Goal: Task Accomplishment & Management: Manage account settings

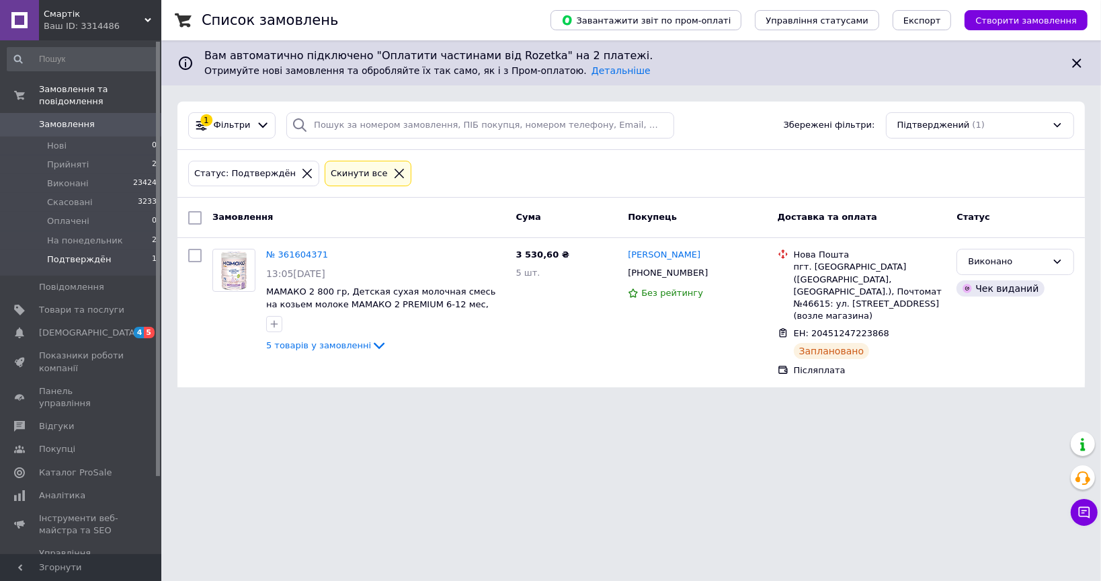
click at [882, 403] on html "Смартік Ваш ID: 3314486 Сайт Смартік Кабінет покупця Перевірити стан системи Ст…" at bounding box center [550, 201] width 1101 height 403
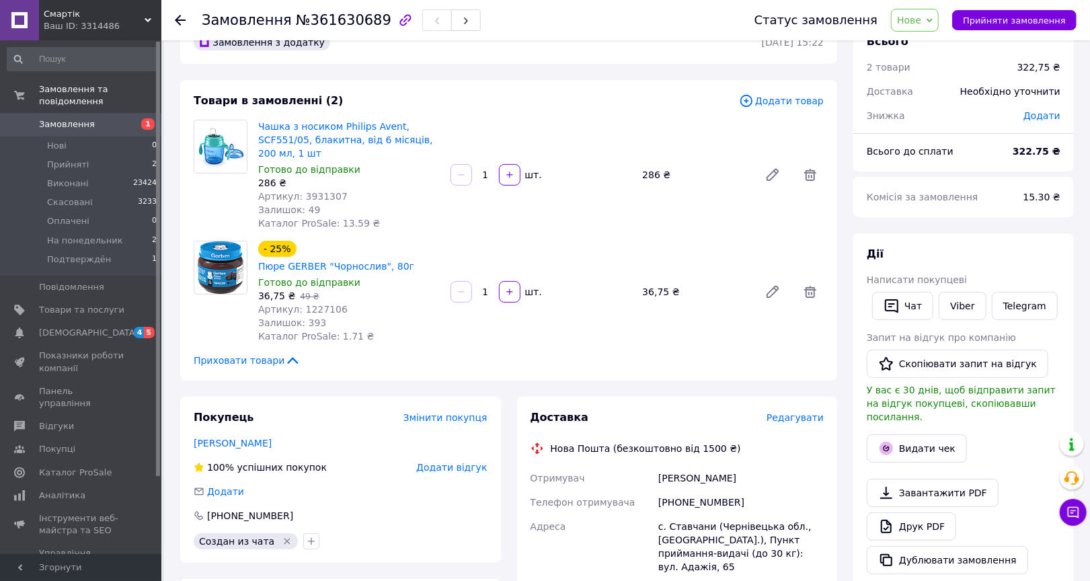
scroll to position [34, 0]
click at [921, 24] on span "Нове" at bounding box center [909, 20] width 24 height 11
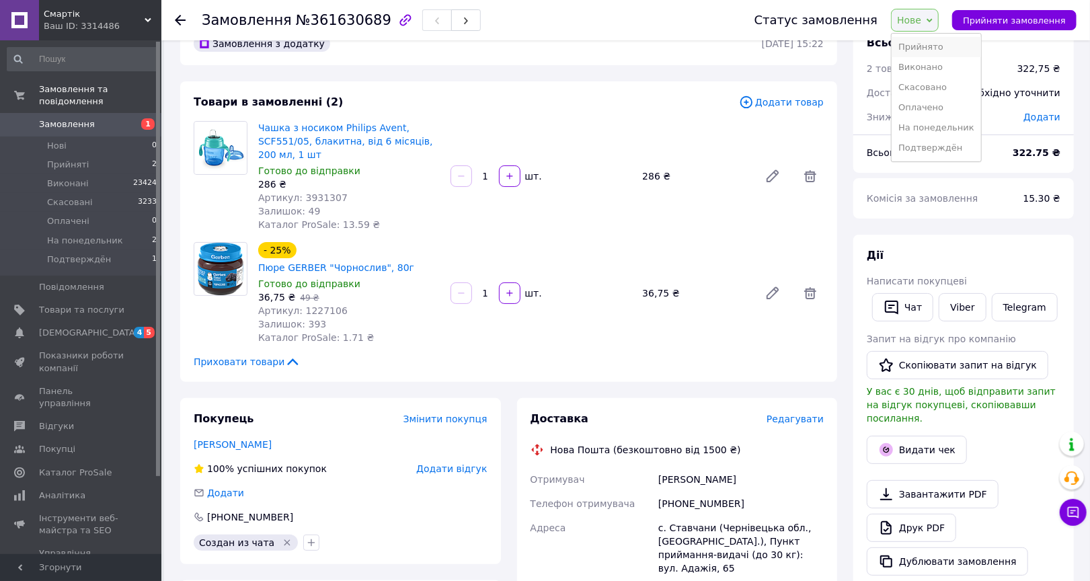
click at [925, 45] on li "Прийнято" at bounding box center [935, 47] width 89 height 20
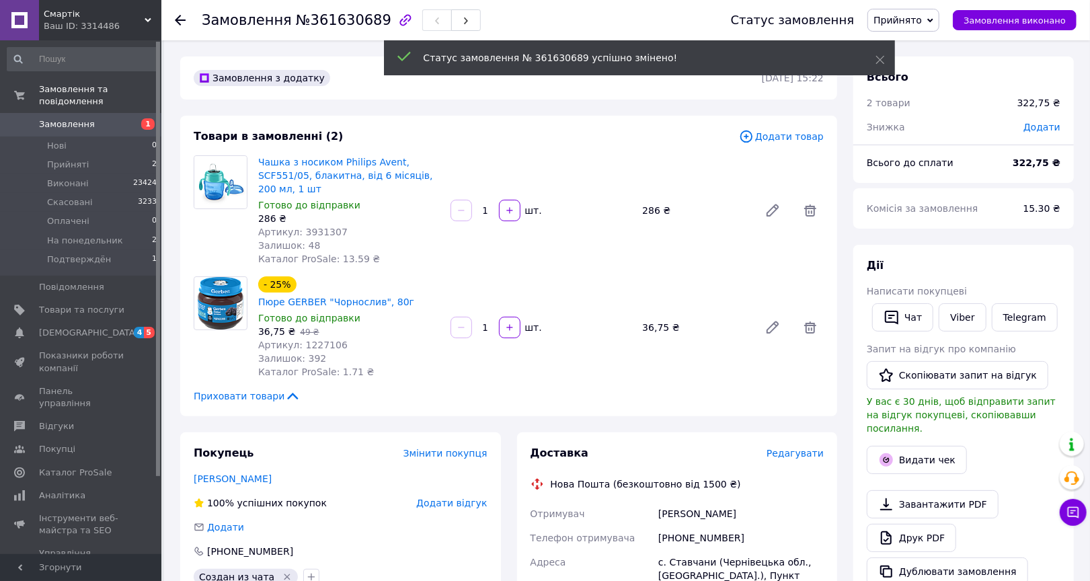
scroll to position [253, 0]
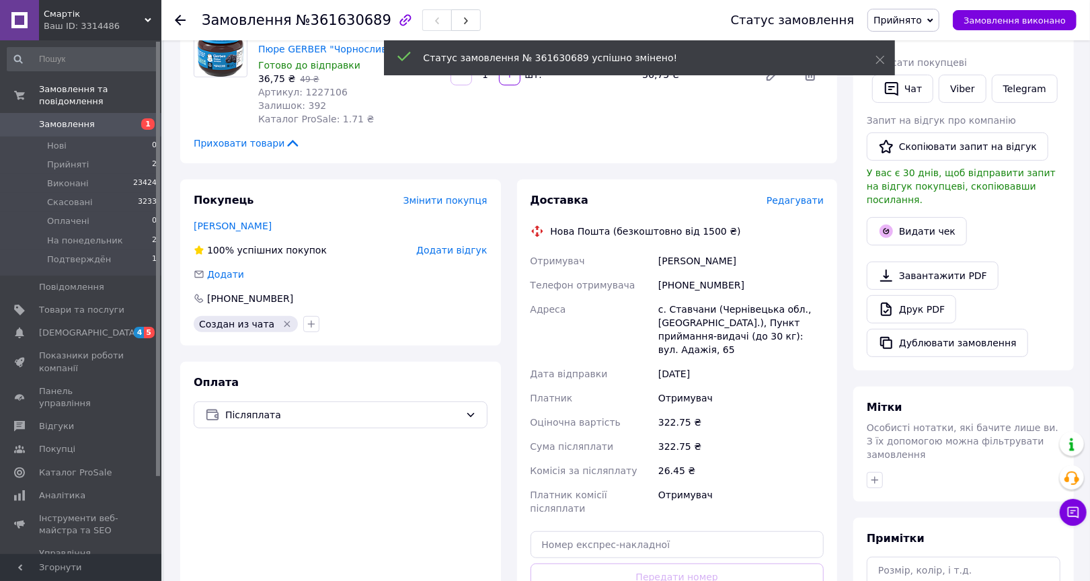
click at [684, 273] on div "+380956760133" at bounding box center [740, 285] width 171 height 24
copy div "+380956760133"
click at [684, 273] on div "[PHONE_NUMBER]" at bounding box center [740, 285] width 171 height 24
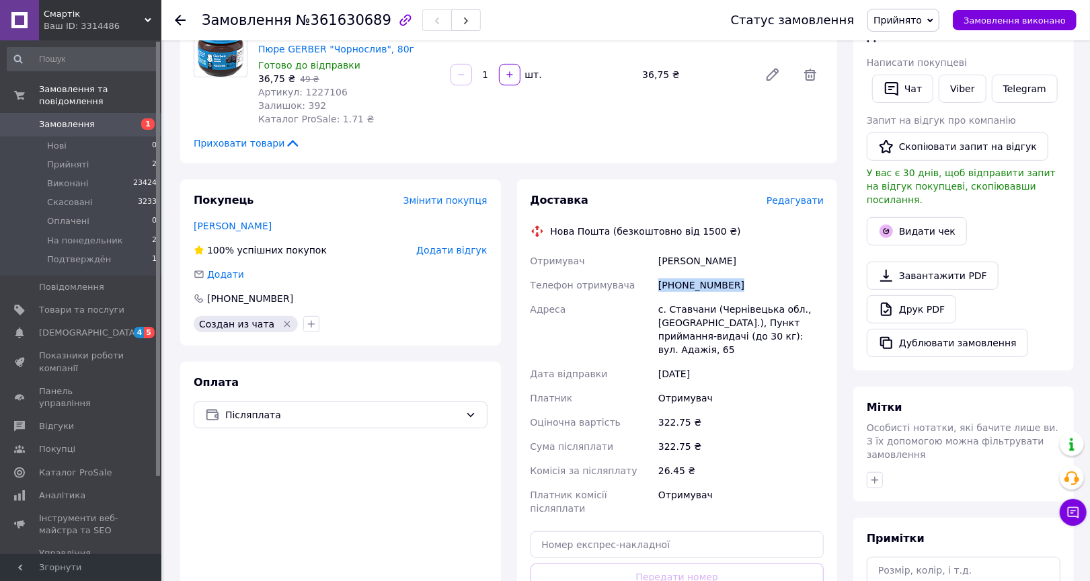
scroll to position [0, 0]
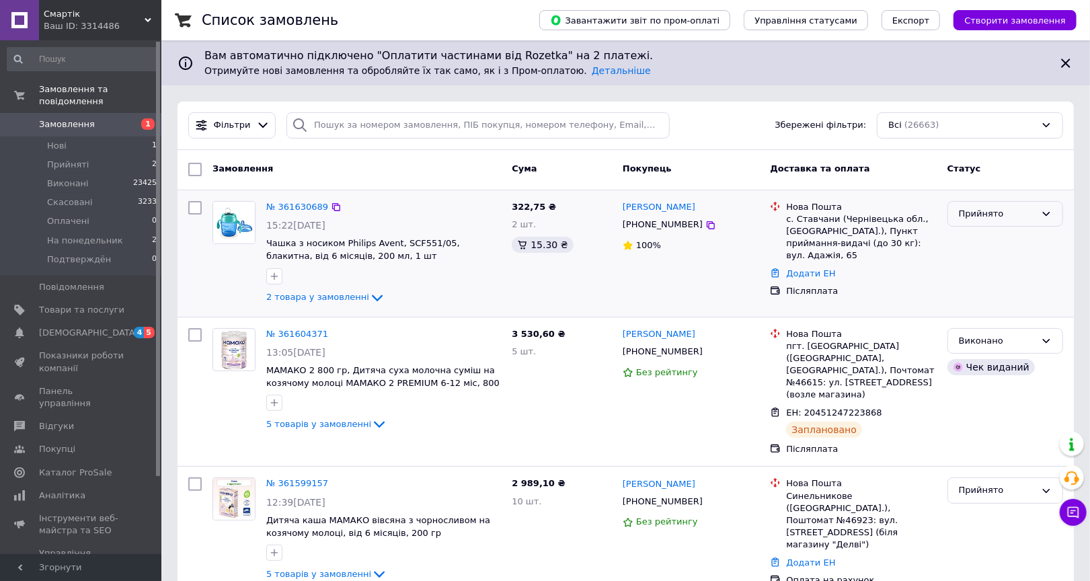
click at [963, 209] on div "Прийнято" at bounding box center [997, 214] width 77 height 14
click at [975, 333] on li "Подтверждён" at bounding box center [1005, 340] width 114 height 25
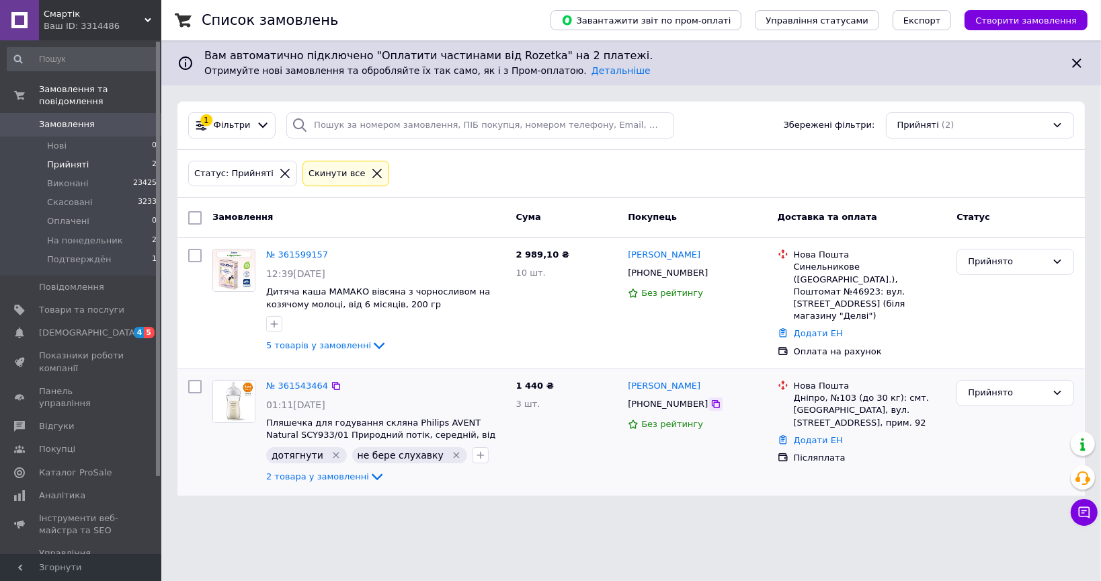
click at [712, 400] on icon at bounding box center [716, 404] width 8 height 8
click at [371, 344] on icon at bounding box center [379, 345] width 16 height 16
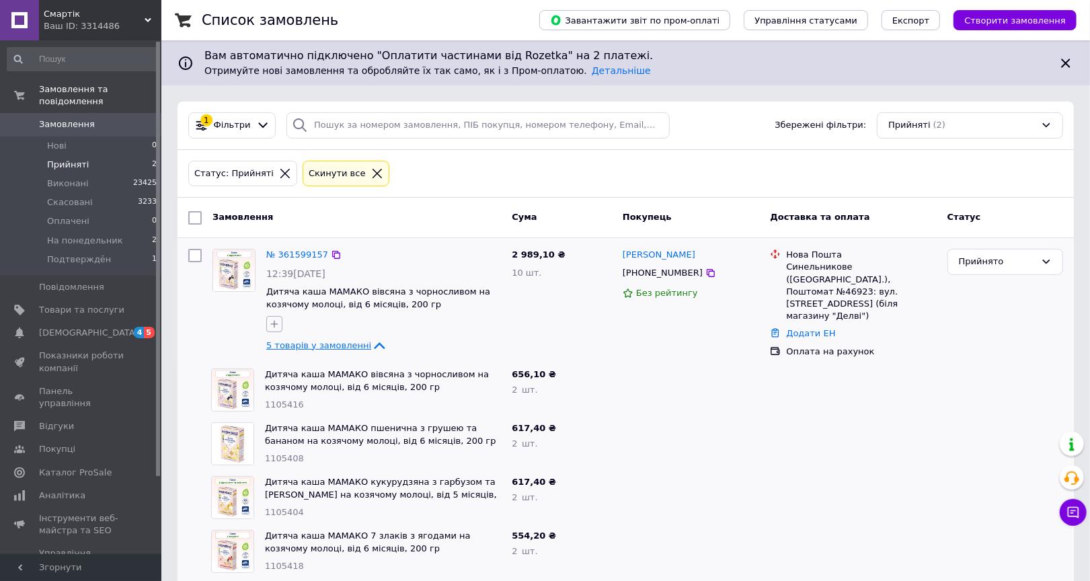
click at [273, 324] on icon "button" at bounding box center [274, 324] width 11 height 11
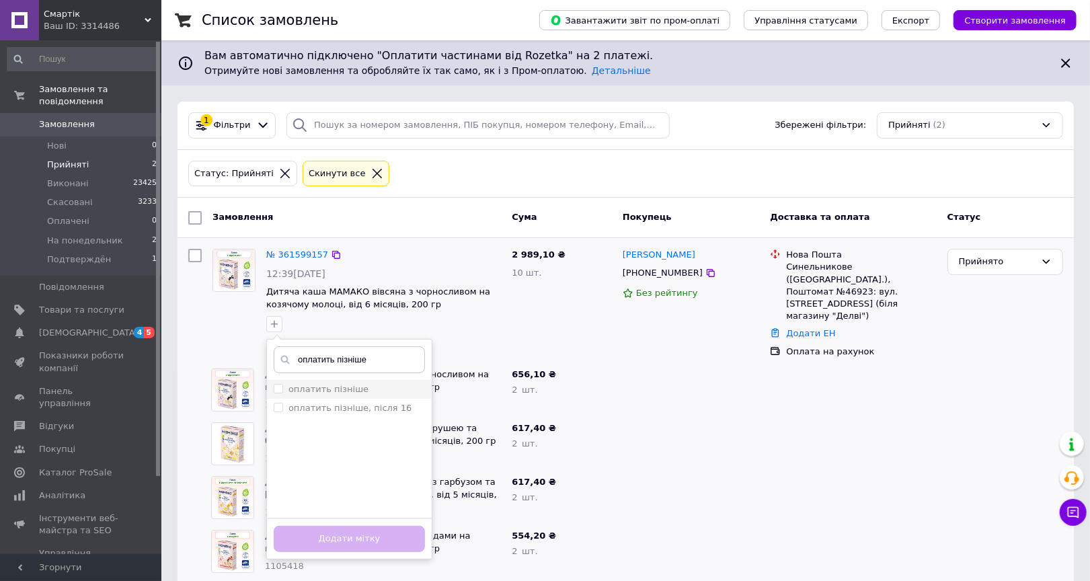
type input "оплатить пізніше"
click at [346, 393] on label "оплатить пізніше" at bounding box center [328, 389] width 80 height 10
checkbox input "true"
click at [385, 542] on button "Додати мітку" at bounding box center [349, 539] width 151 height 26
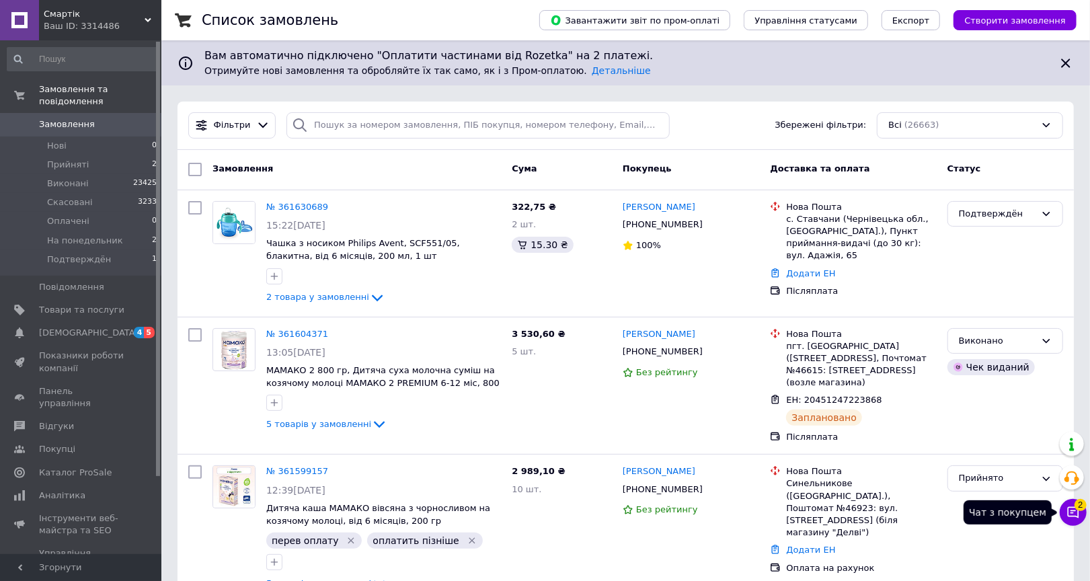
click at [1071, 515] on icon at bounding box center [1072, 512] width 13 height 13
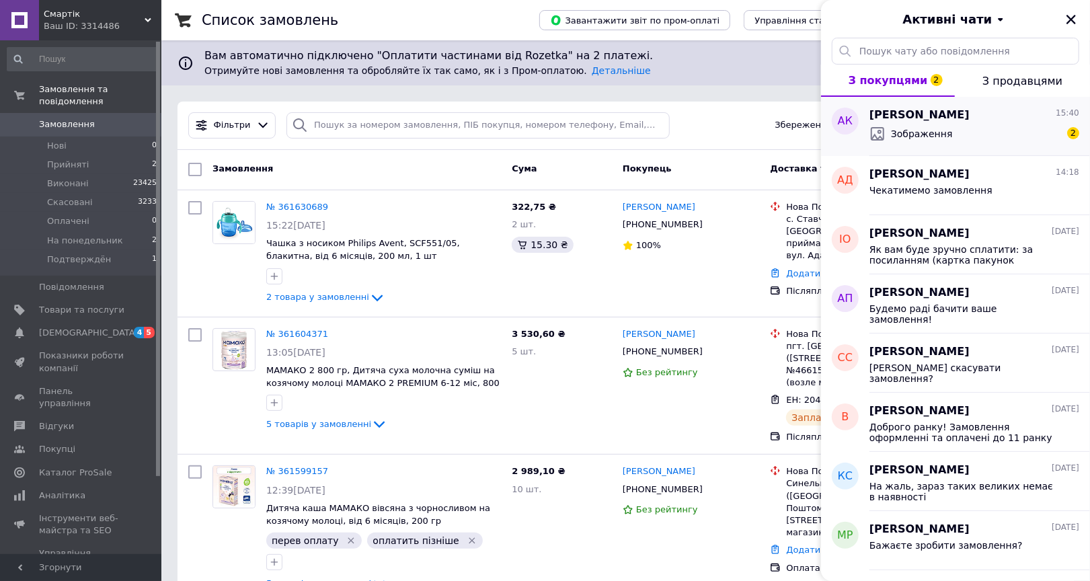
click at [975, 123] on div "Зображення 2" at bounding box center [974, 134] width 210 height 22
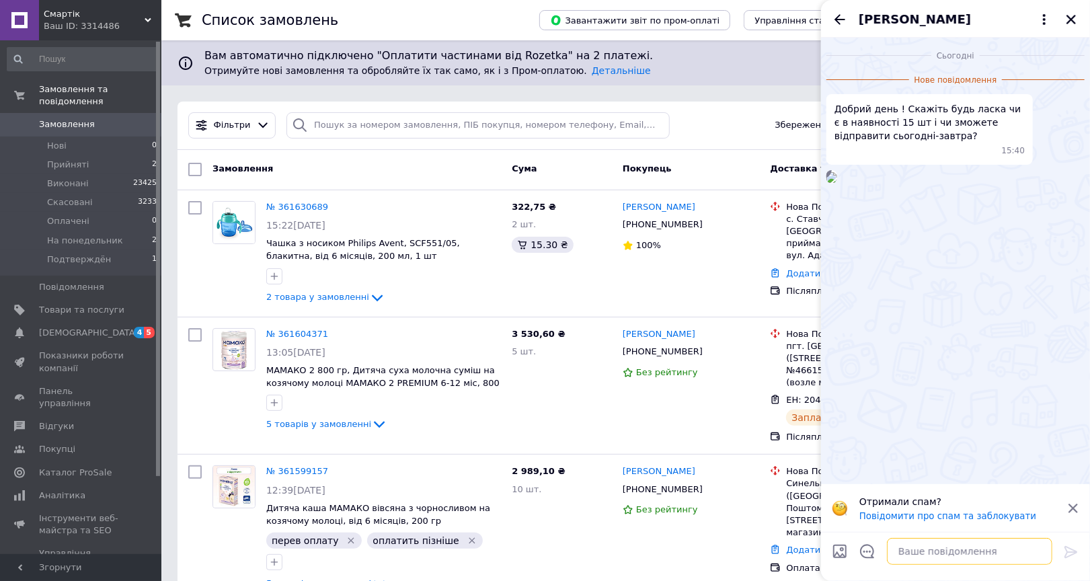
click at [927, 557] on textarea at bounding box center [969, 551] width 165 height 27
type textarea "Ж"
type textarea "Добрий день! Відповідаємо у вайбері"
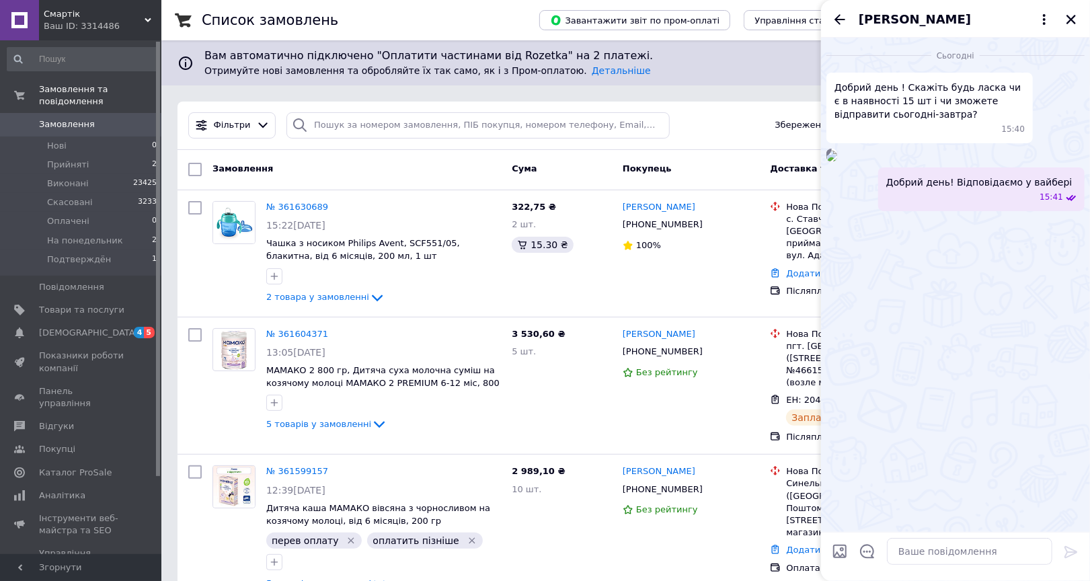
click at [837, 161] on img at bounding box center [831, 156] width 11 height 11
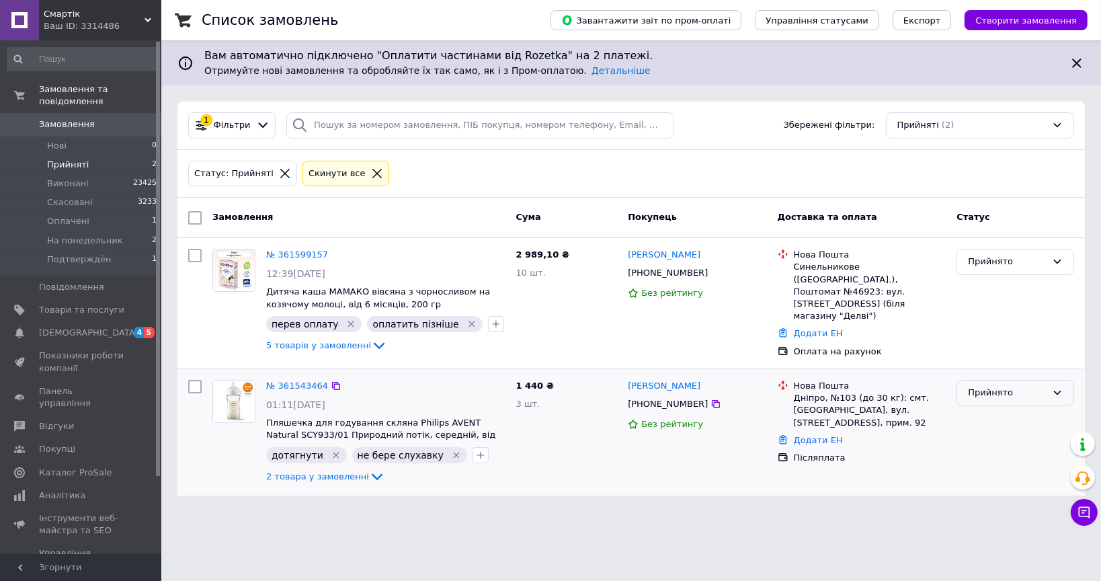
click at [984, 398] on div "Прийнято" at bounding box center [1016, 393] width 118 height 26
click at [331, 453] on icon "Видалити мітку" at bounding box center [336, 455] width 11 height 11
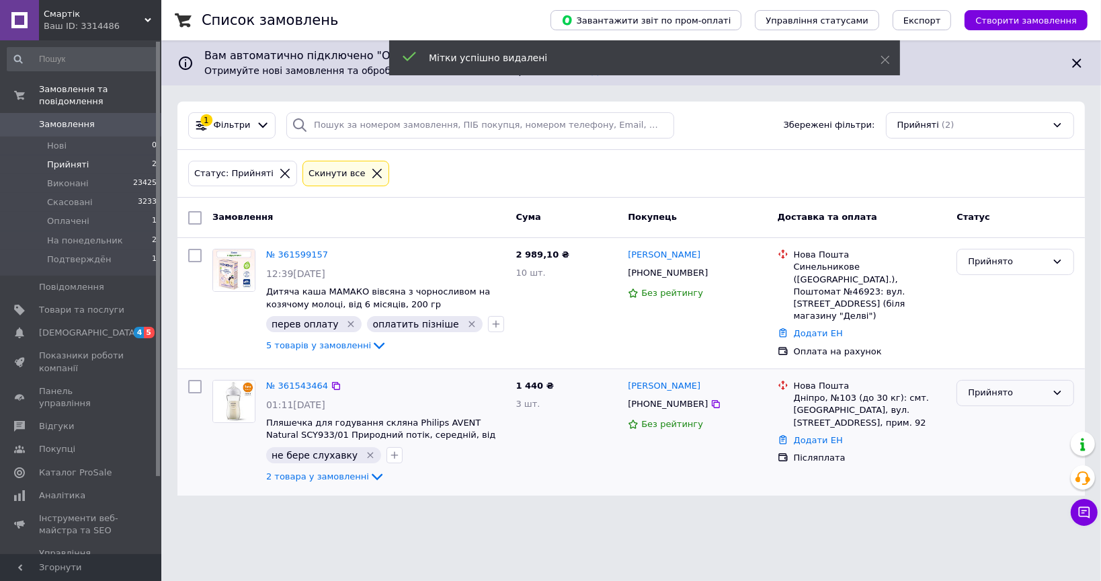
click at [1008, 392] on div "Прийнято" at bounding box center [1007, 393] width 79 height 14
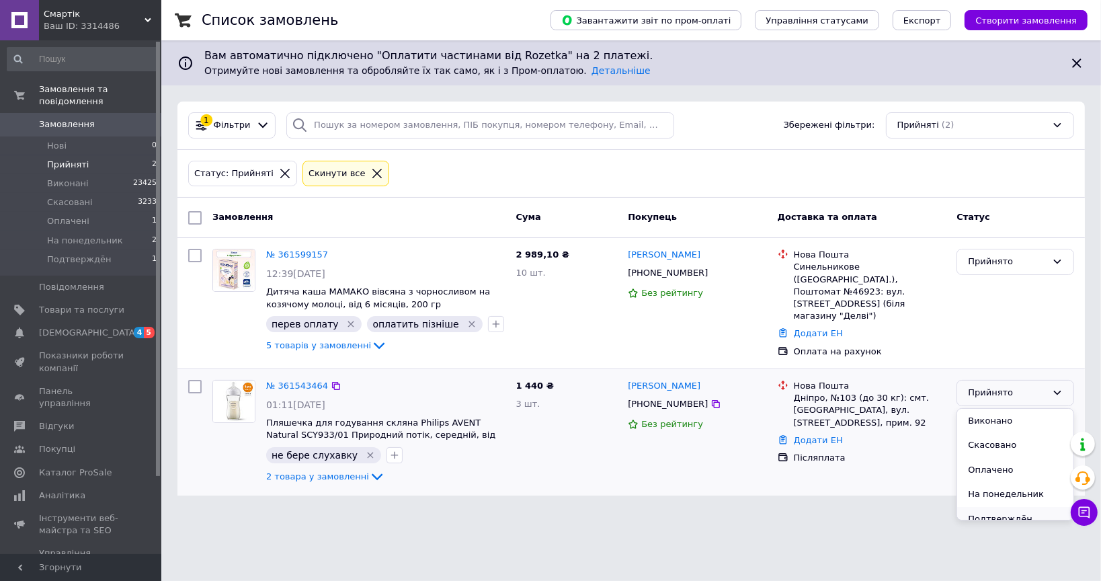
click at [992, 508] on li "Подтверждён" at bounding box center [1015, 519] width 116 height 25
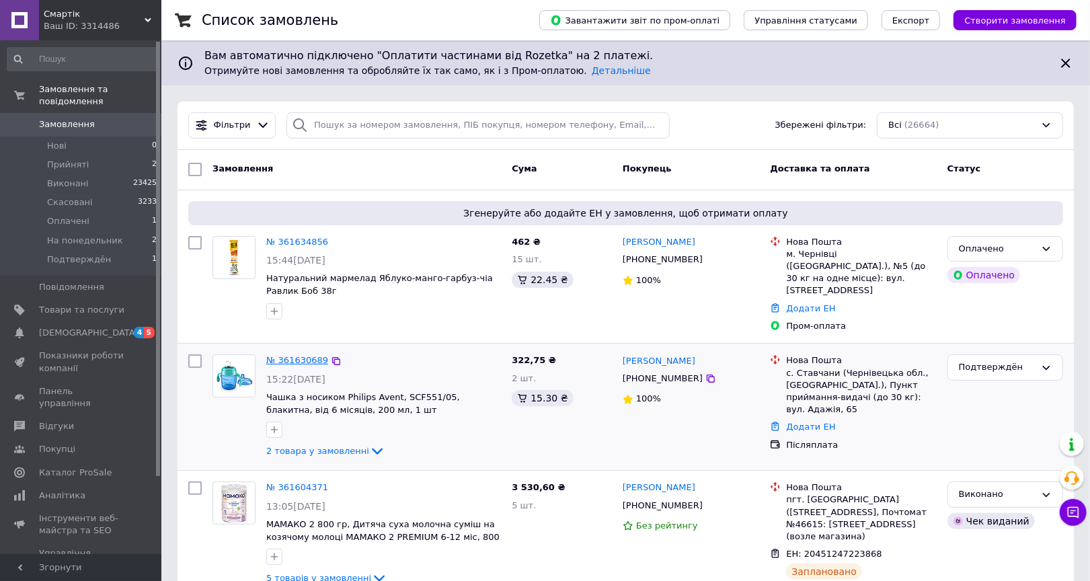
click at [281, 355] on link "№ 361630689" at bounding box center [297, 360] width 62 height 10
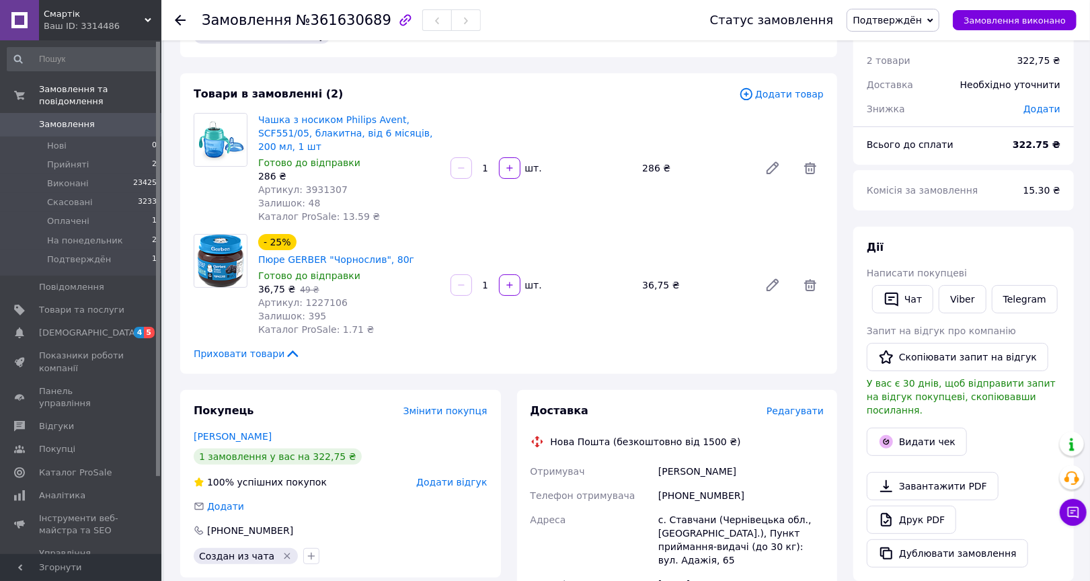
scroll to position [38, 0]
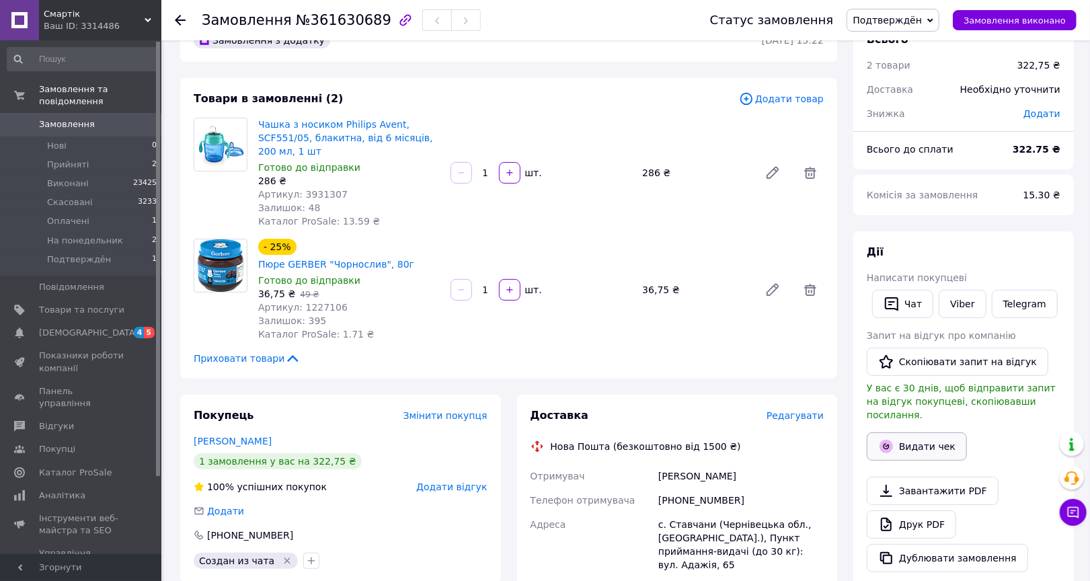
click at [900, 434] on button "Видати чек" at bounding box center [917, 446] width 100 height 28
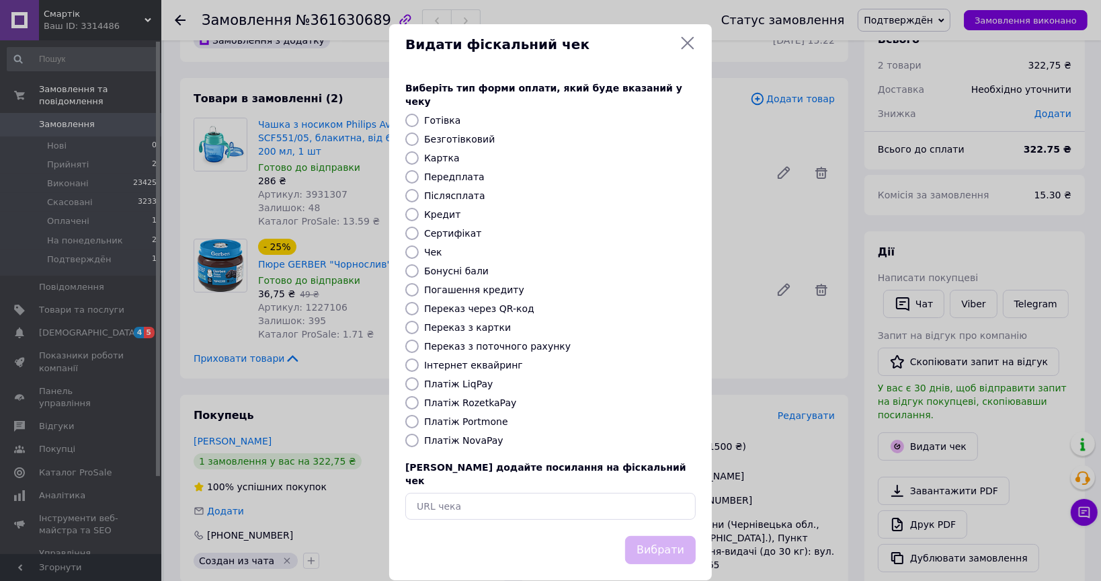
click at [692, 40] on icon at bounding box center [688, 43] width 13 height 13
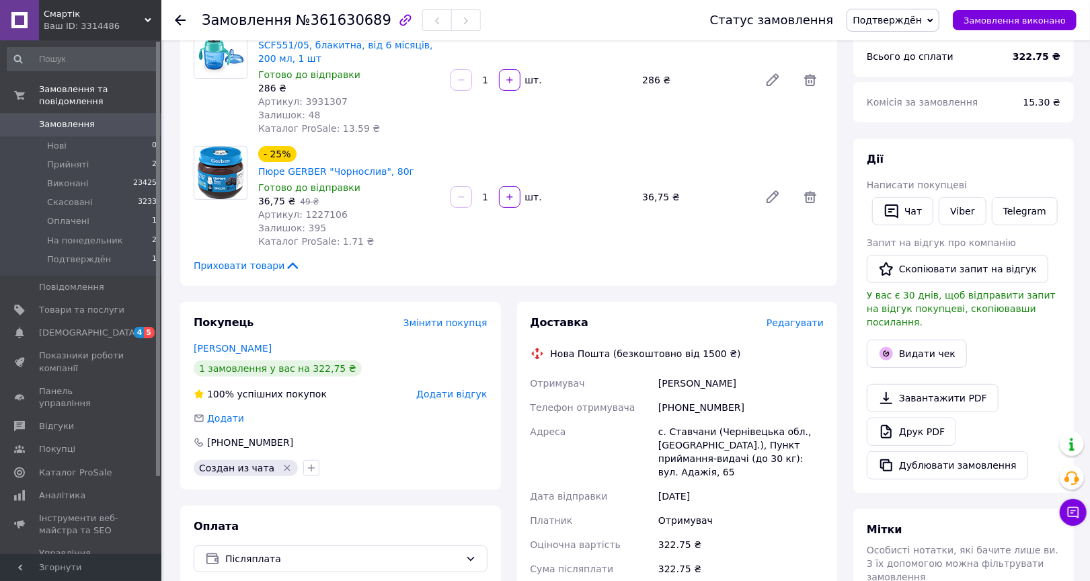
scroll to position [125, 0]
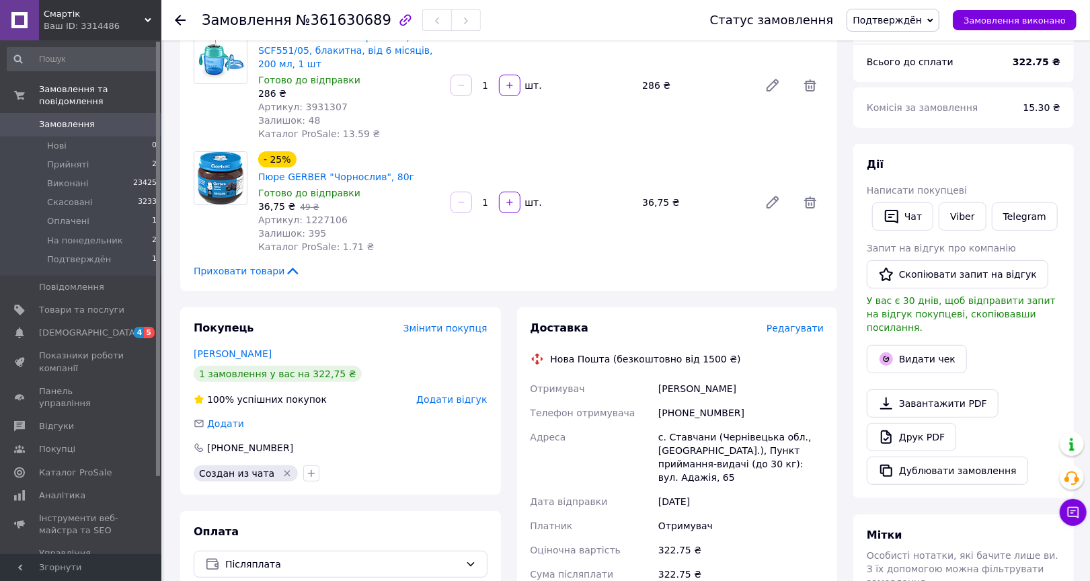
click at [891, 358] on div "Видати чек" at bounding box center [963, 359] width 199 height 34
click at [891, 352] on icon "button" at bounding box center [885, 358] width 13 height 13
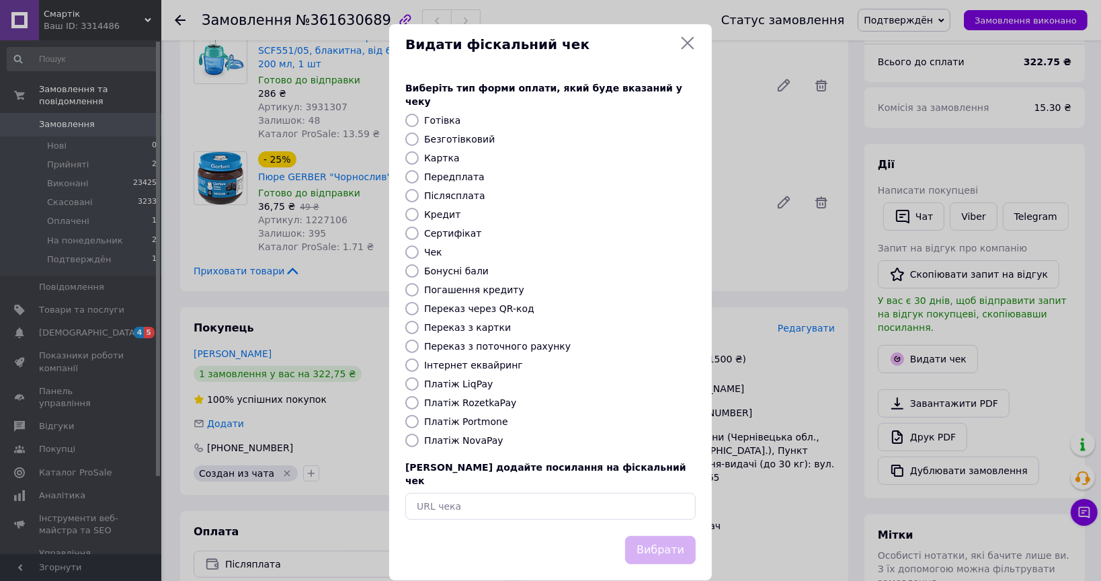
click at [456, 435] on label "Платіж NovaPay" at bounding box center [463, 440] width 79 height 11
click at [419, 434] on input "Платіж NovaPay" at bounding box center [411, 440] width 13 height 13
radio input "true"
click at [676, 536] on button "Вибрати" at bounding box center [660, 550] width 71 height 29
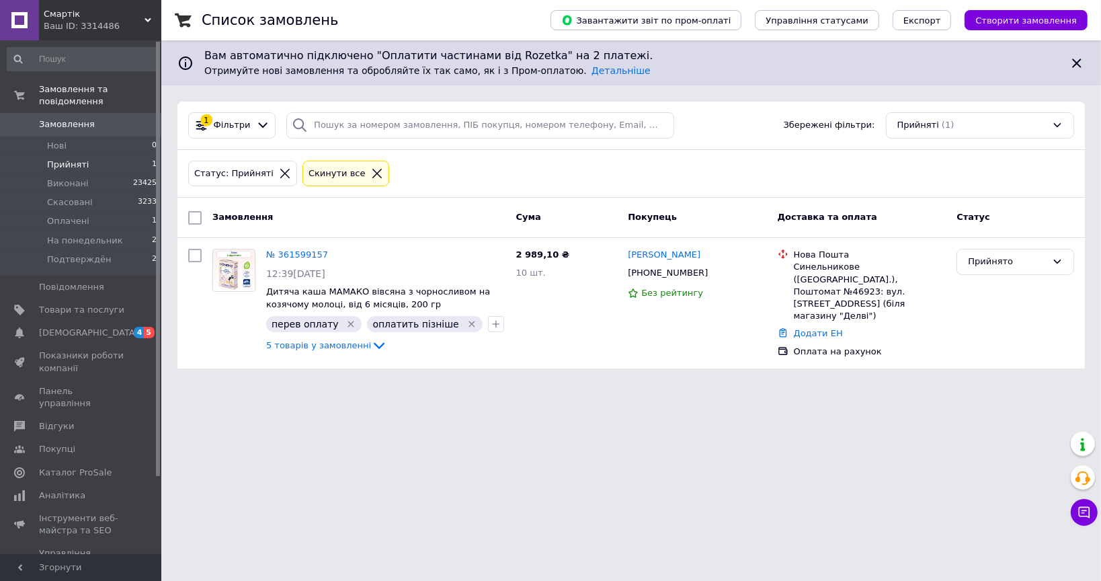
click at [188, 364] on div "Список замовлень Завантажити звіт по пром-оплаті Управління статусами Експорт С…" at bounding box center [631, 192] width 940 height 385
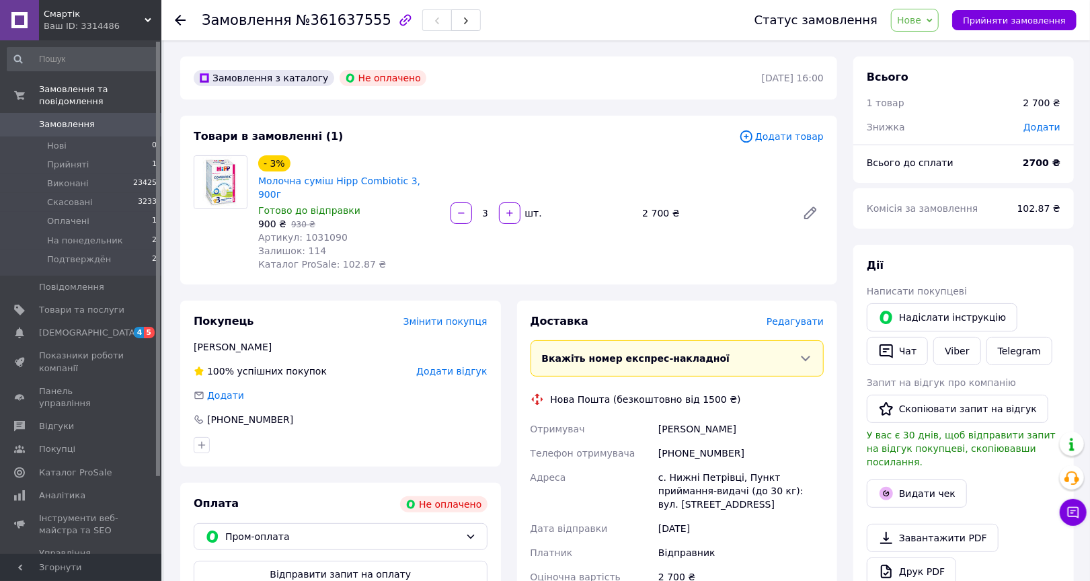
click at [918, 20] on span "Нове" at bounding box center [909, 20] width 24 height 11
click at [927, 43] on li "Прийнято" at bounding box center [935, 47] width 89 height 20
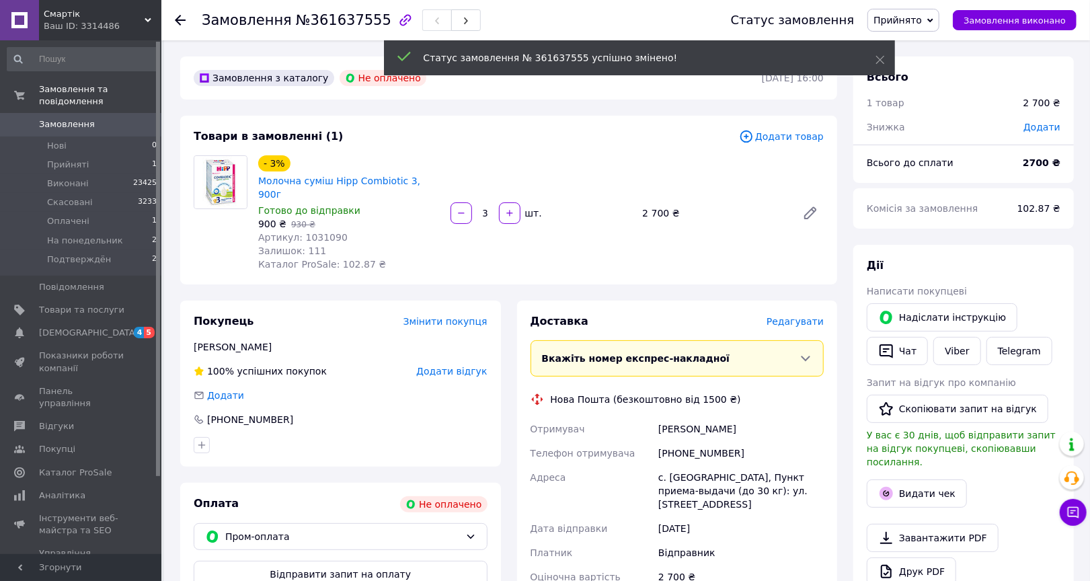
click at [698, 441] on div "+380982255322" at bounding box center [740, 453] width 171 height 24
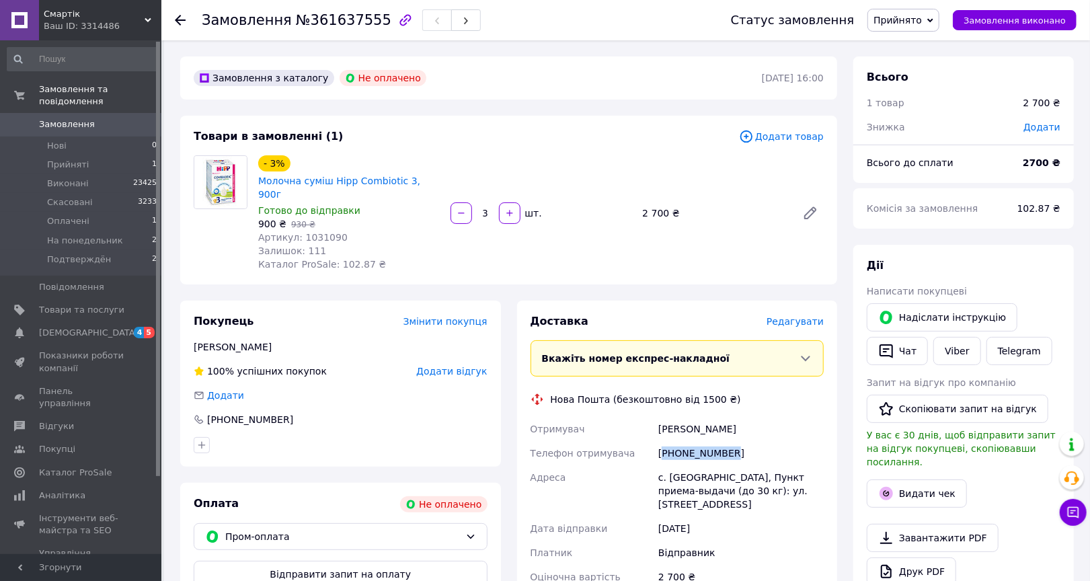
click at [698, 441] on div "+380982255322" at bounding box center [740, 453] width 171 height 24
copy div "+380982255322"
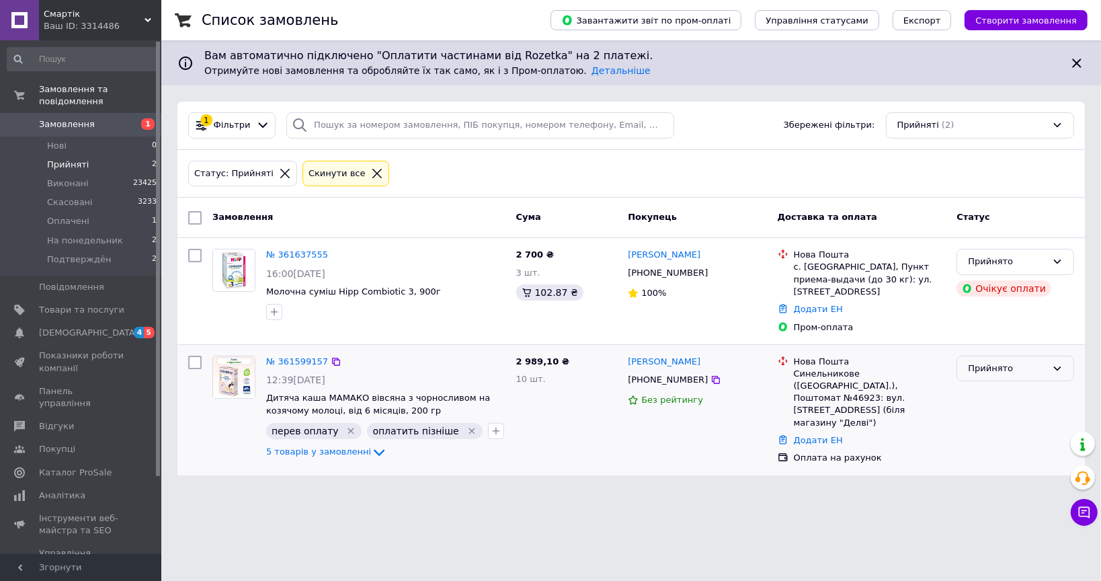
click at [1006, 362] on div "Прийнято" at bounding box center [1007, 369] width 79 height 14
click at [995, 434] on li "Оплачено" at bounding box center [1015, 445] width 116 height 25
click at [297, 252] on link "№ 361637555" at bounding box center [297, 254] width 62 height 10
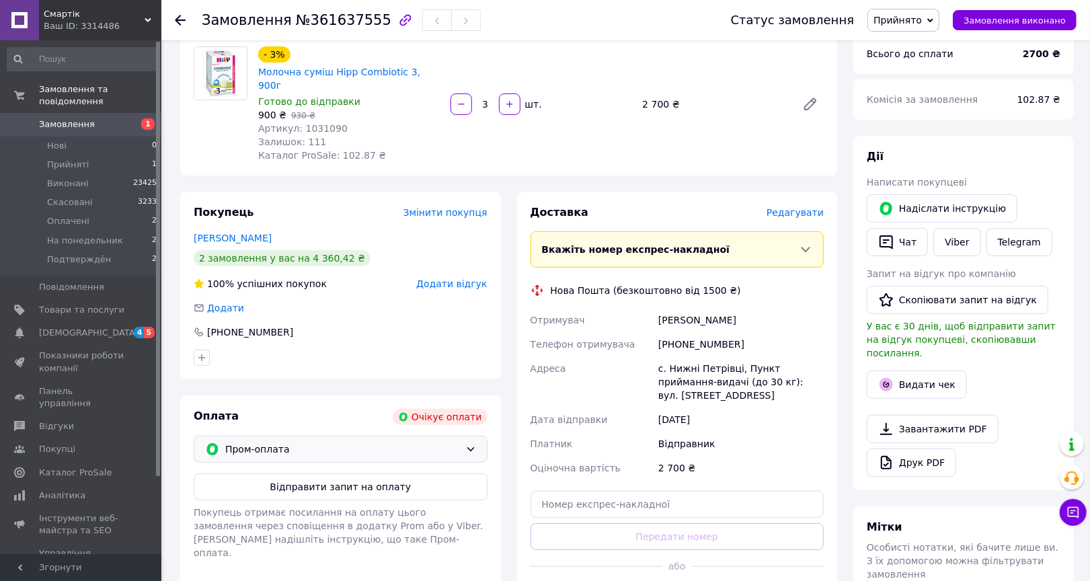
scroll to position [112, 0]
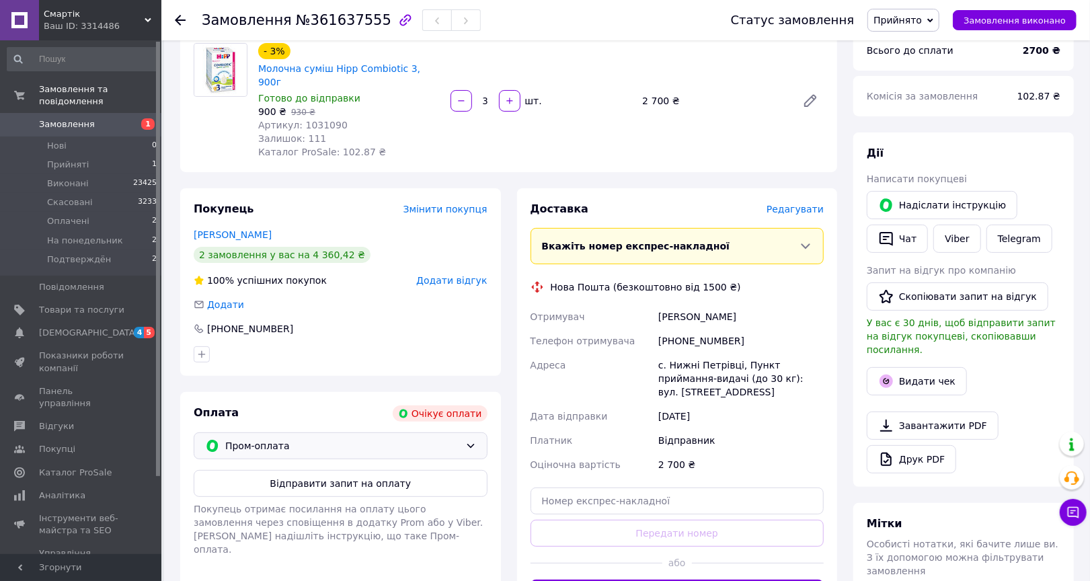
click at [409, 438] on span "Пром-оплата" at bounding box center [342, 445] width 235 height 15
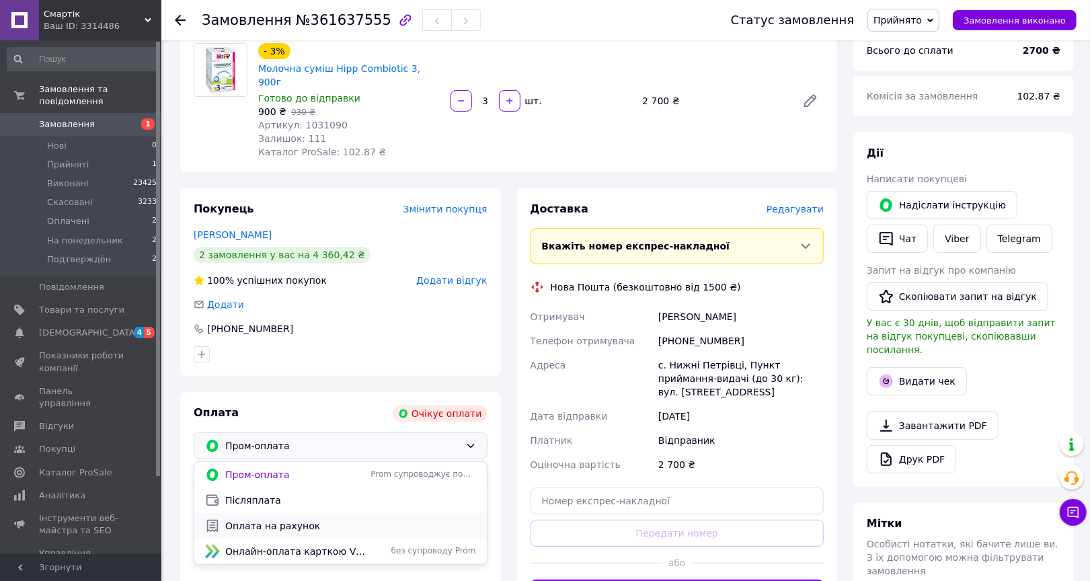
click at [260, 519] on span "Оплата на рахунок" at bounding box center [350, 525] width 251 height 13
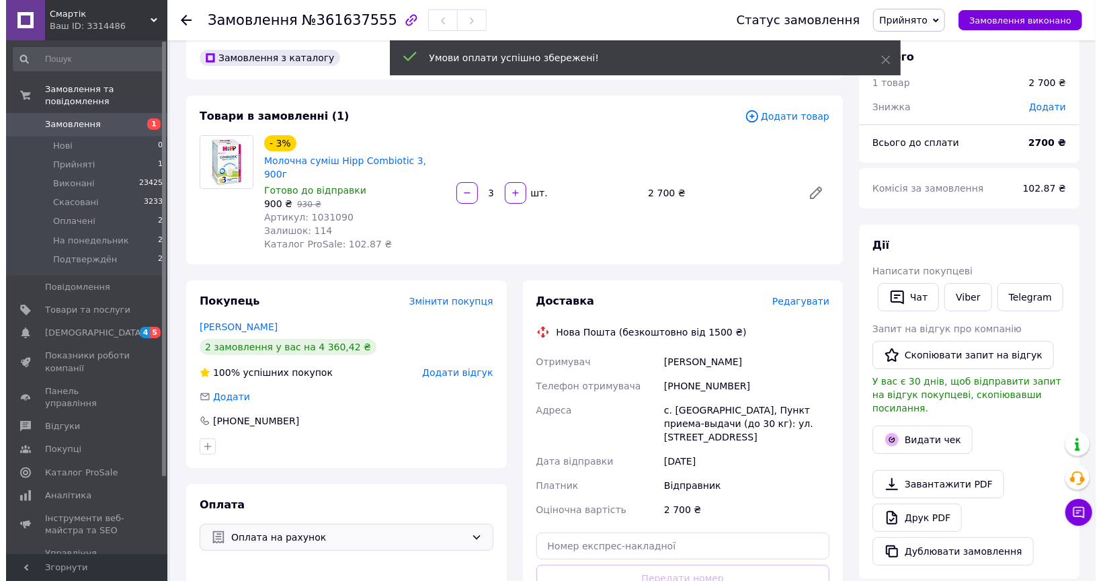
scroll to position [0, 0]
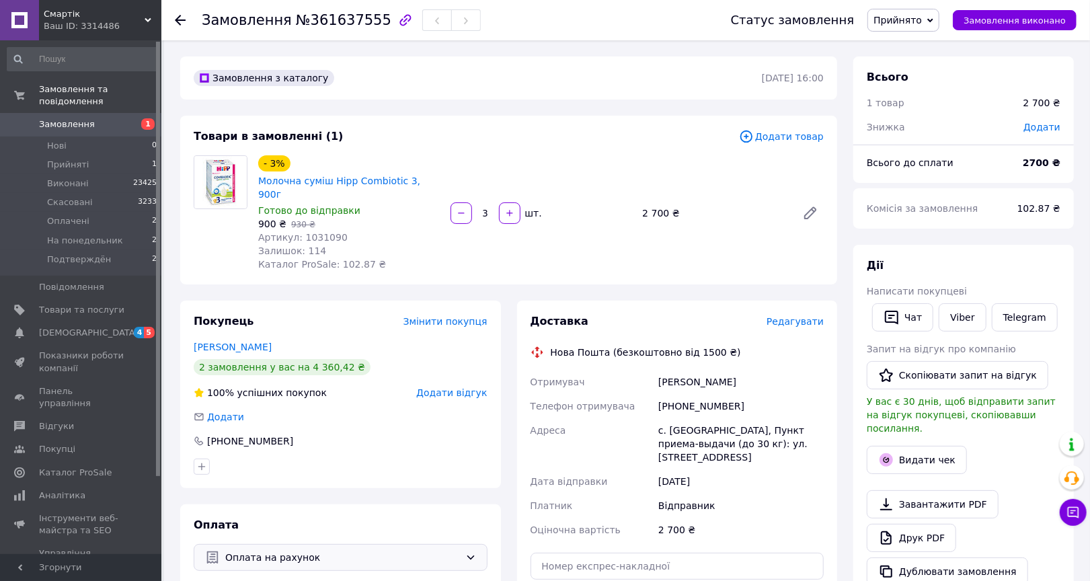
click at [1035, 157] on b "2700 ₴" at bounding box center [1042, 162] width 38 height 11
copy b "2700"
click at [1035, 157] on b "2700 ₴" at bounding box center [1042, 162] width 38 height 11
click at [324, 28] on div "Замовлення №361637555" at bounding box center [341, 20] width 279 height 23
copy span "361637555"
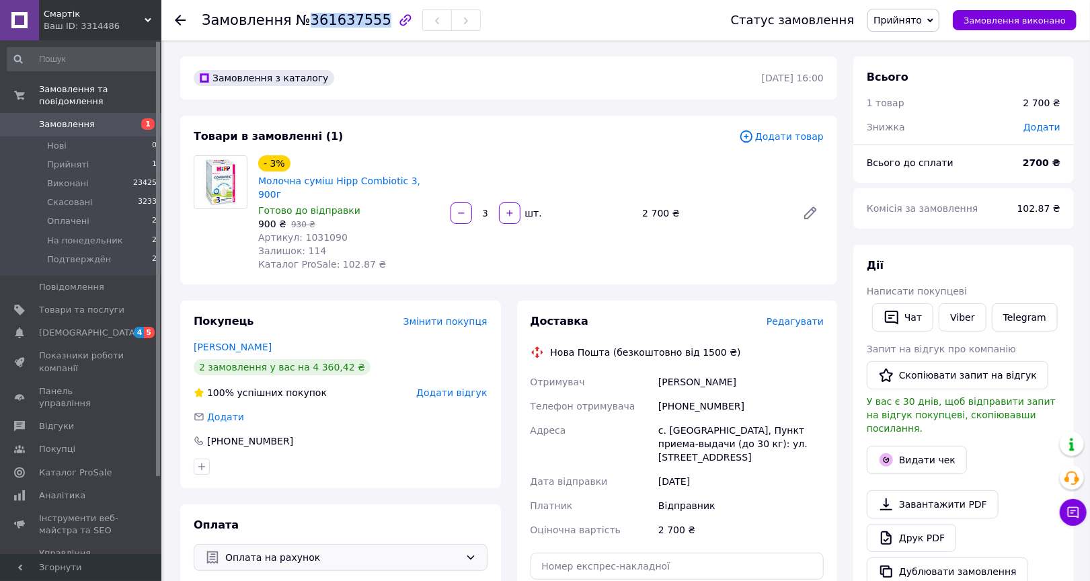
click at [324, 28] on div "Замовлення №361637555" at bounding box center [341, 20] width 279 height 23
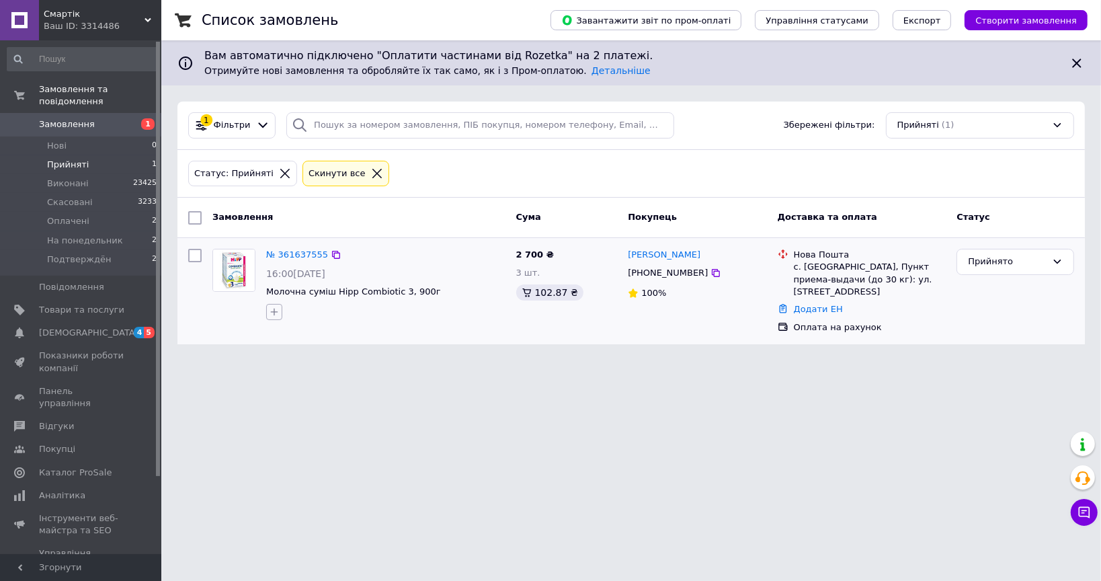
click at [269, 314] on icon "button" at bounding box center [274, 312] width 11 height 11
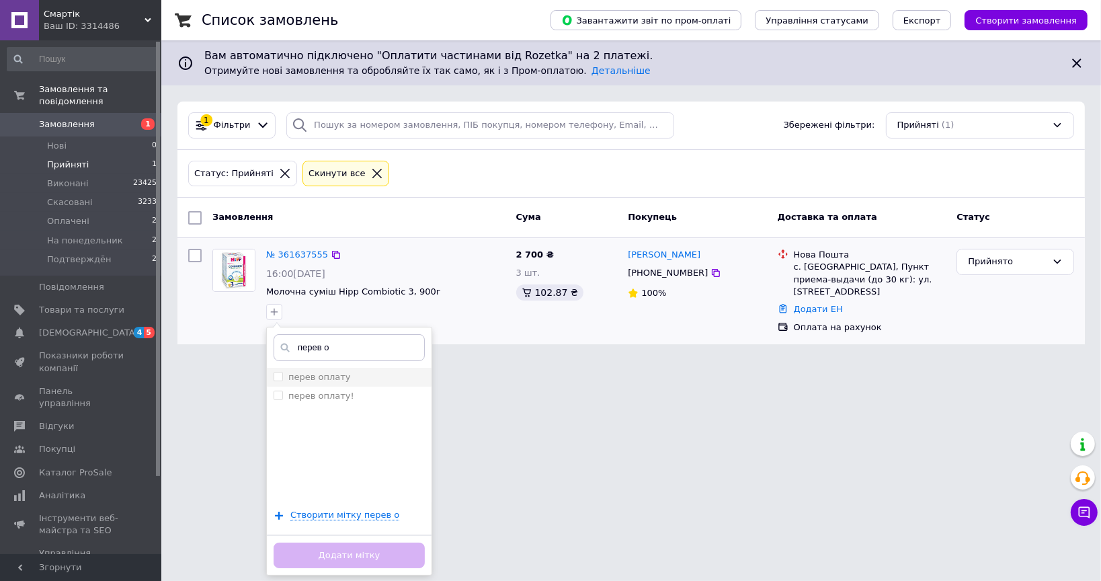
type input "перев о"
click at [303, 379] on label "перев оплату" at bounding box center [319, 377] width 63 height 10
checkbox input "true"
click at [385, 557] on button "Додати мітку" at bounding box center [349, 556] width 151 height 26
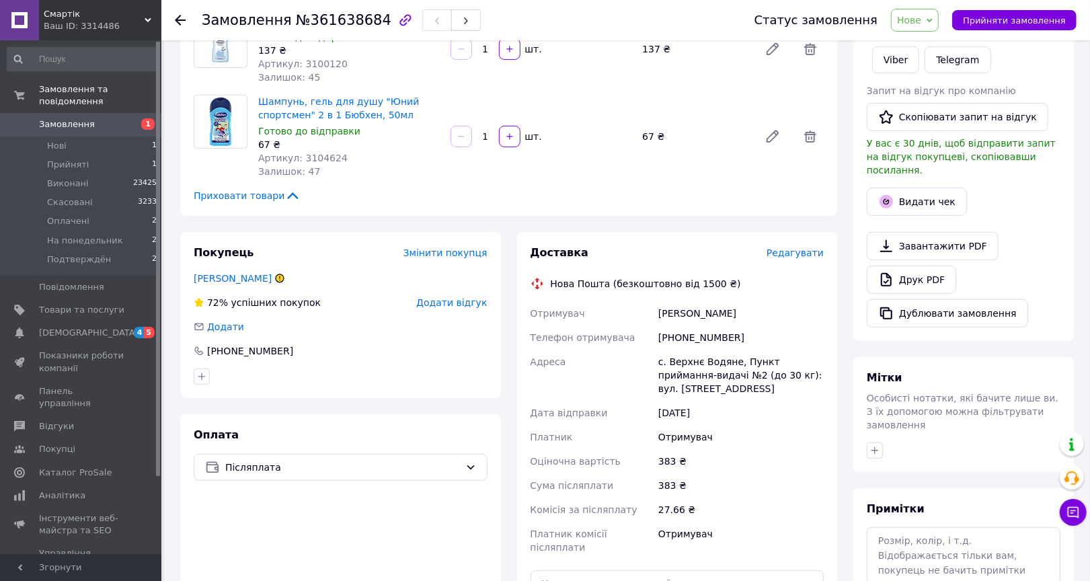
scroll to position [208, 0]
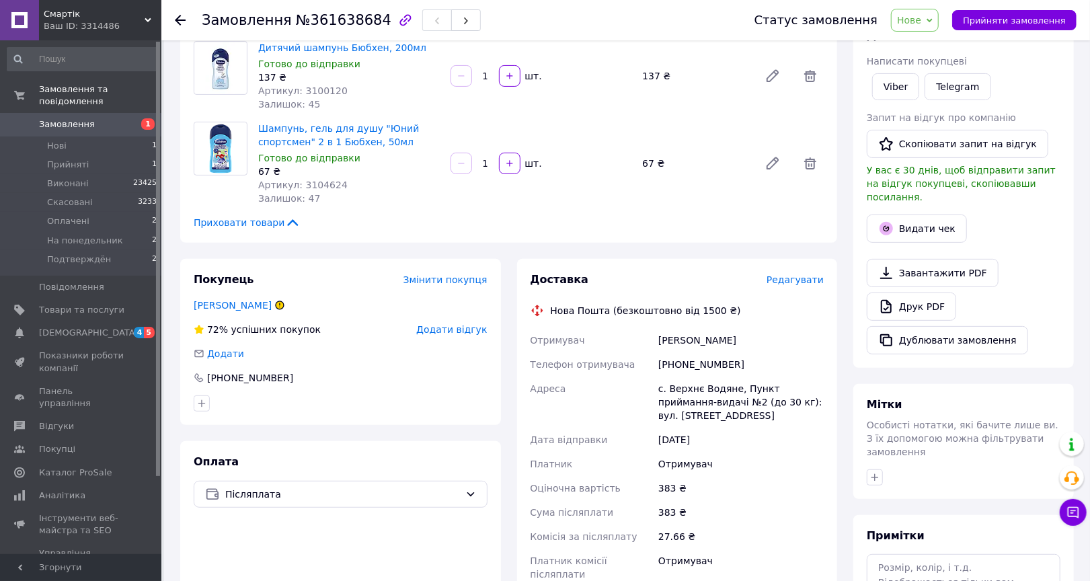
click at [921, 17] on span "Нове" at bounding box center [909, 20] width 24 height 11
click at [923, 41] on li "Прийнято" at bounding box center [935, 47] width 89 height 20
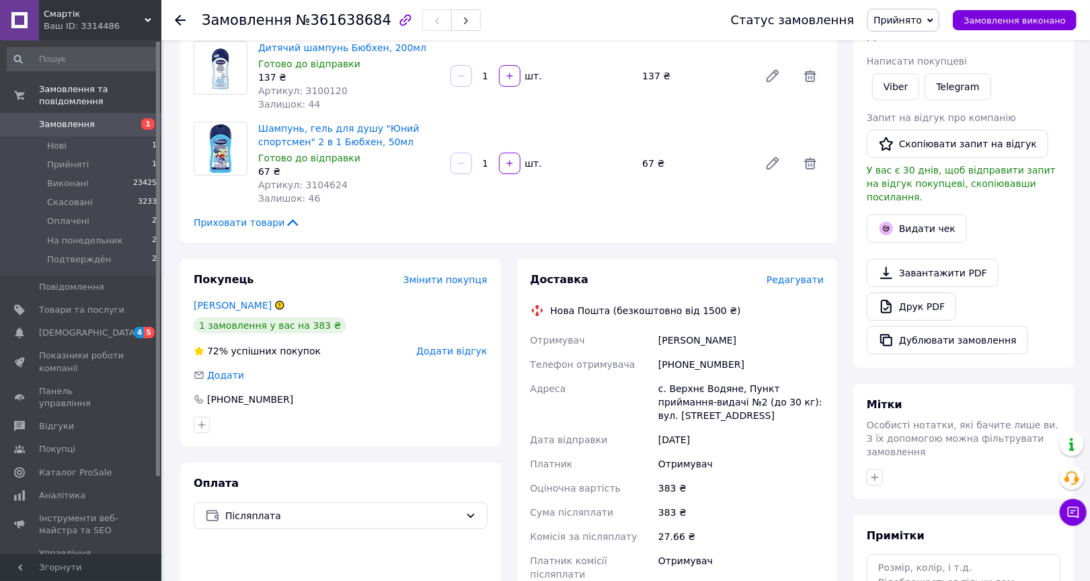
click at [684, 362] on div "[PHONE_NUMBER]" at bounding box center [740, 364] width 171 height 24
click at [684, 362] on div "+380974015985" at bounding box center [740, 364] width 171 height 24
copy div "+380974015985"
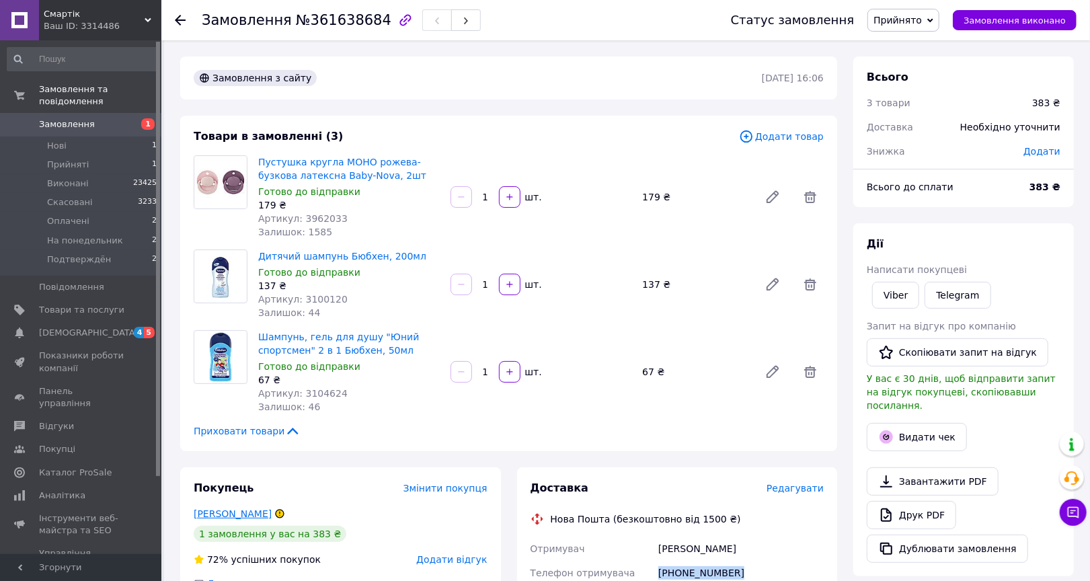
click at [227, 513] on link "Ткач Тамара" at bounding box center [233, 513] width 78 height 11
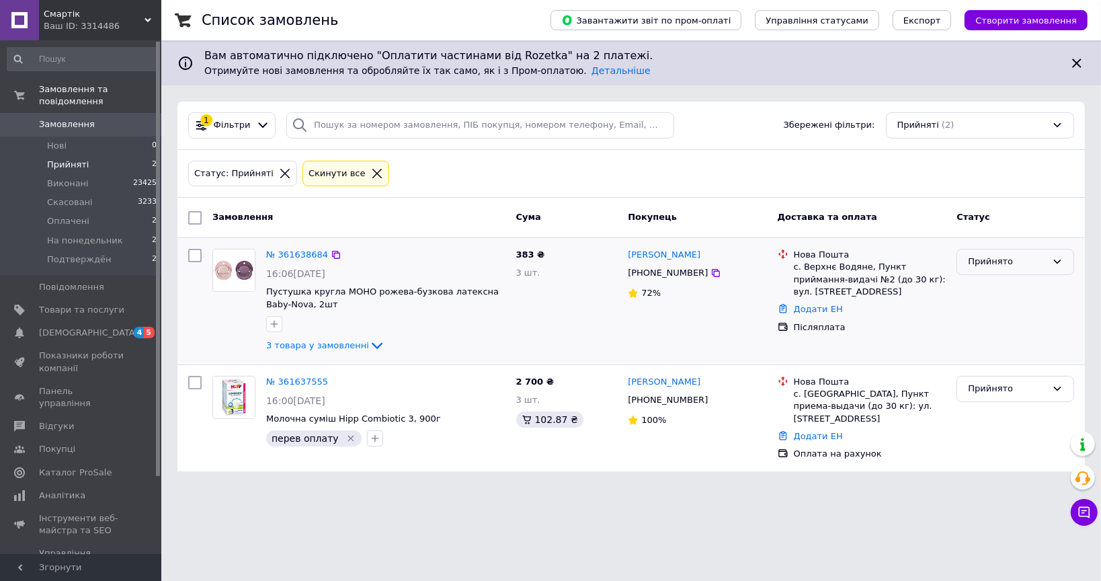
click at [994, 255] on div "Прийнято" at bounding box center [1007, 262] width 79 height 14
click at [994, 381] on li "Подтверждён" at bounding box center [1015, 388] width 116 height 25
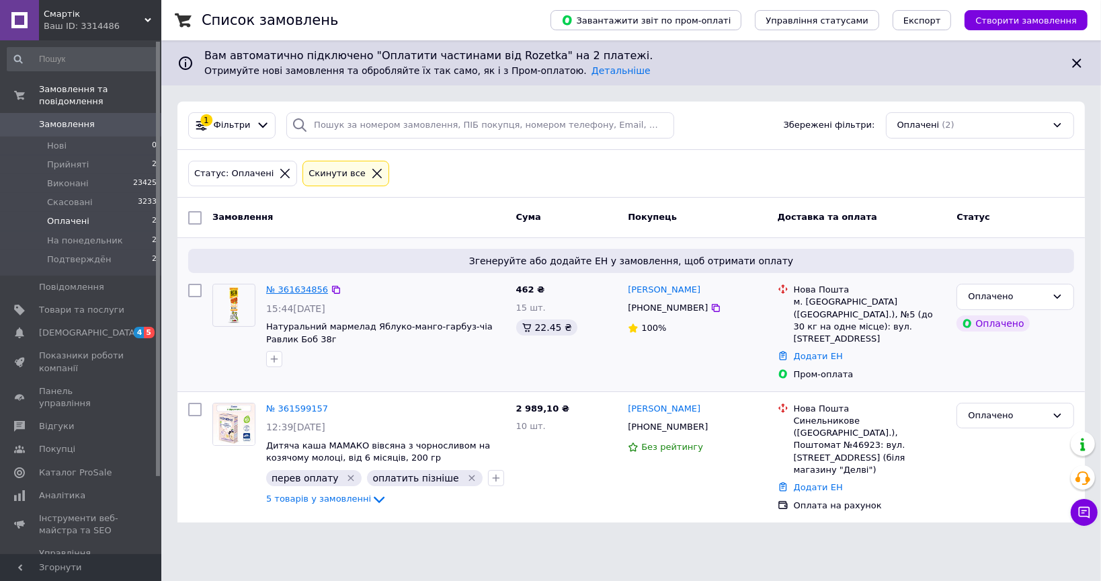
click at [286, 287] on link "№ 361634856" at bounding box center [297, 289] width 62 height 10
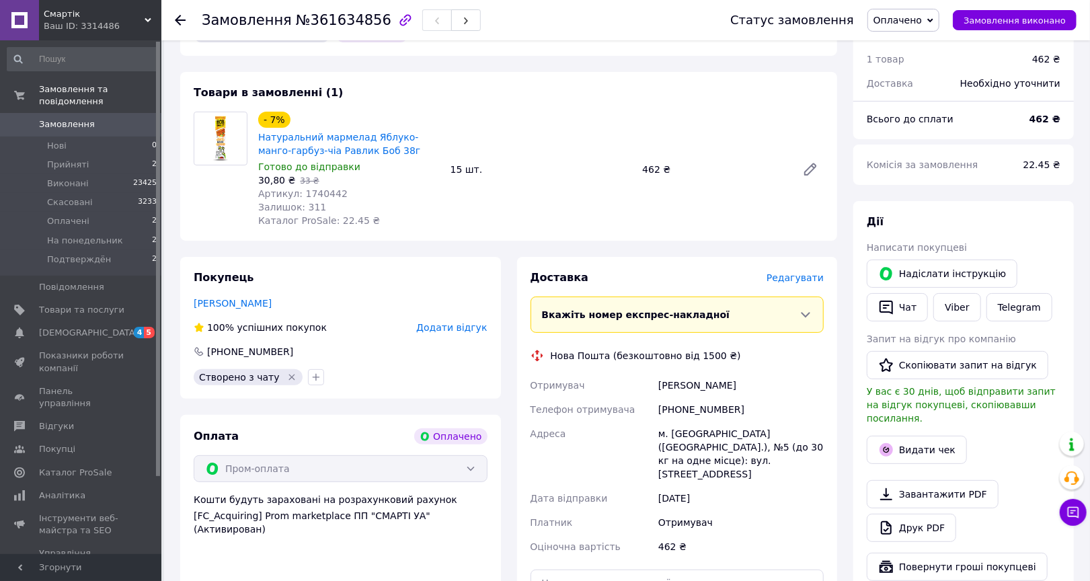
scroll to position [86, 0]
click at [936, 435] on button "Видати чек" at bounding box center [917, 449] width 100 height 28
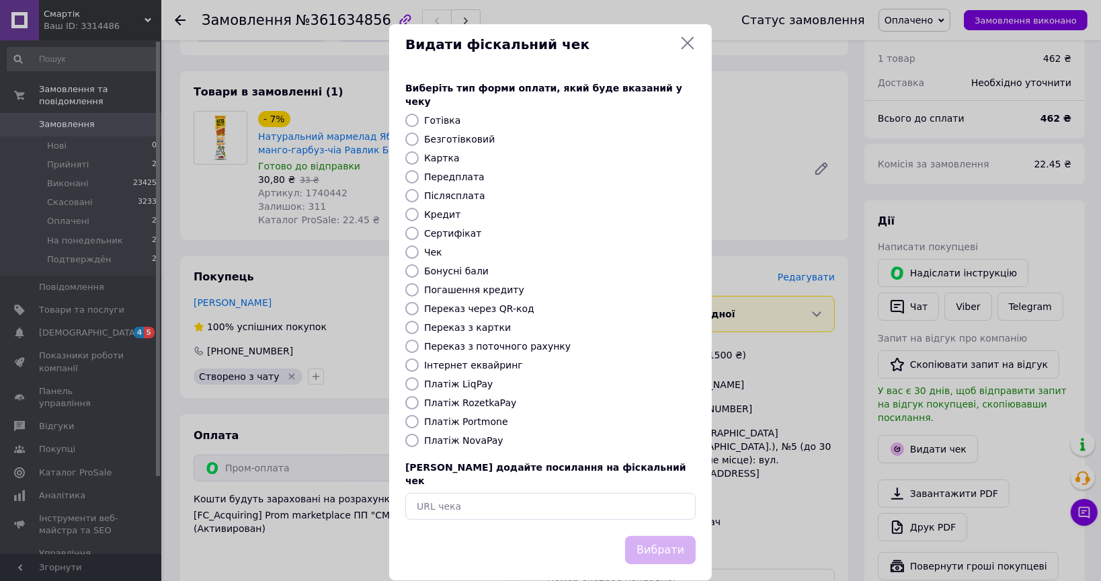
click at [497, 397] on label "Платіж RozetkaPay" at bounding box center [470, 402] width 92 height 11
click at [419, 396] on input "Платіж RozetkaPay" at bounding box center [411, 402] width 13 height 13
radio input "true"
click at [656, 536] on button "Вибрати" at bounding box center [660, 550] width 71 height 29
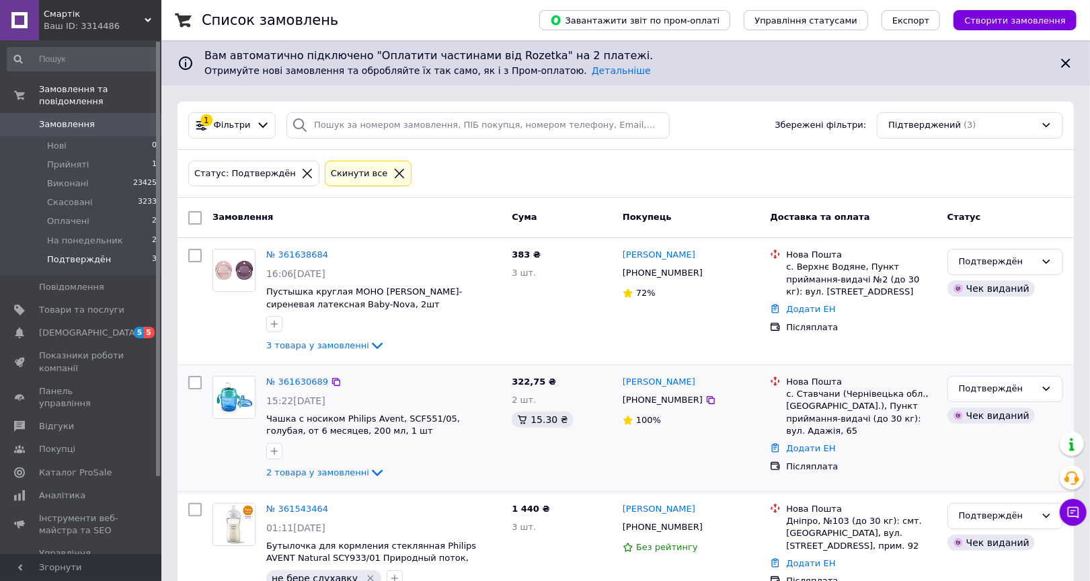
scroll to position [52, 0]
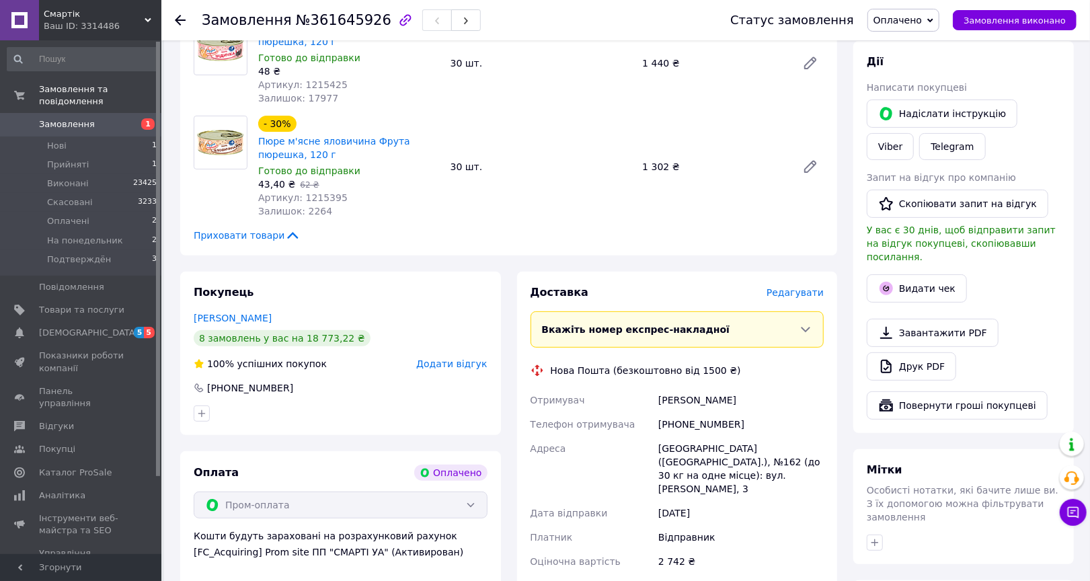
scroll to position [177, 0]
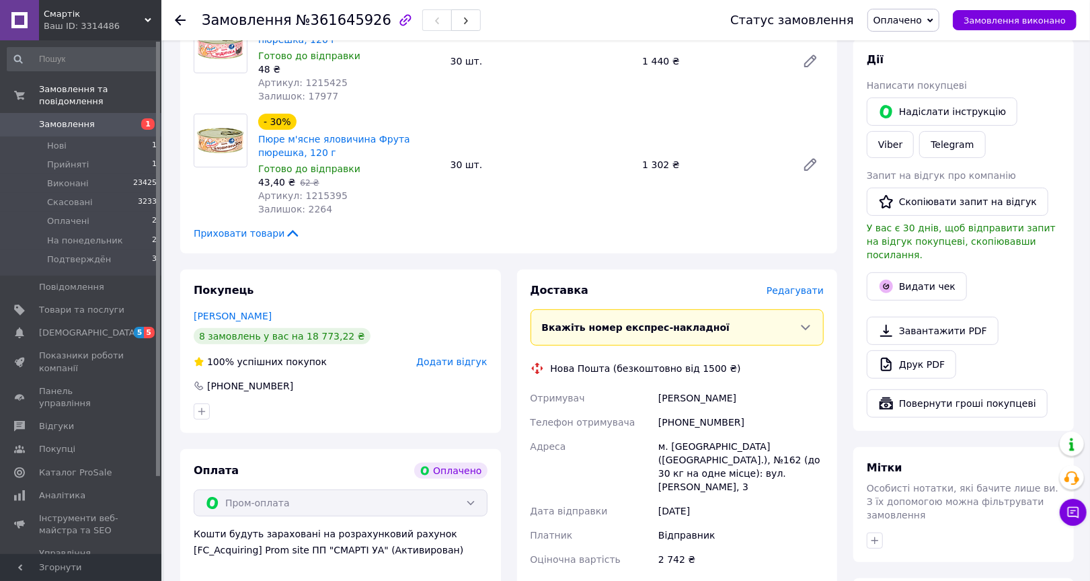
click at [701, 426] on div "+380683227212" at bounding box center [740, 422] width 171 height 24
copy div "+380683227212"
click at [875, 499] on div "Мітки Особисті нотатки, які бачите лише ви. З їх допомогою можна фільтрувати за…" at bounding box center [963, 504] width 221 height 115
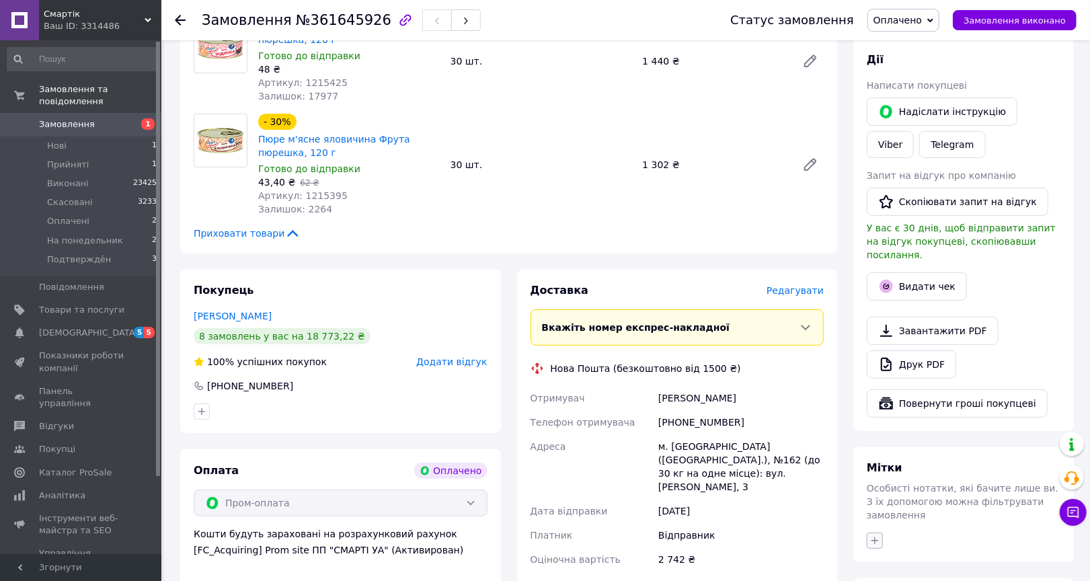
click at [875, 535] on icon "button" at bounding box center [874, 540] width 11 height 11
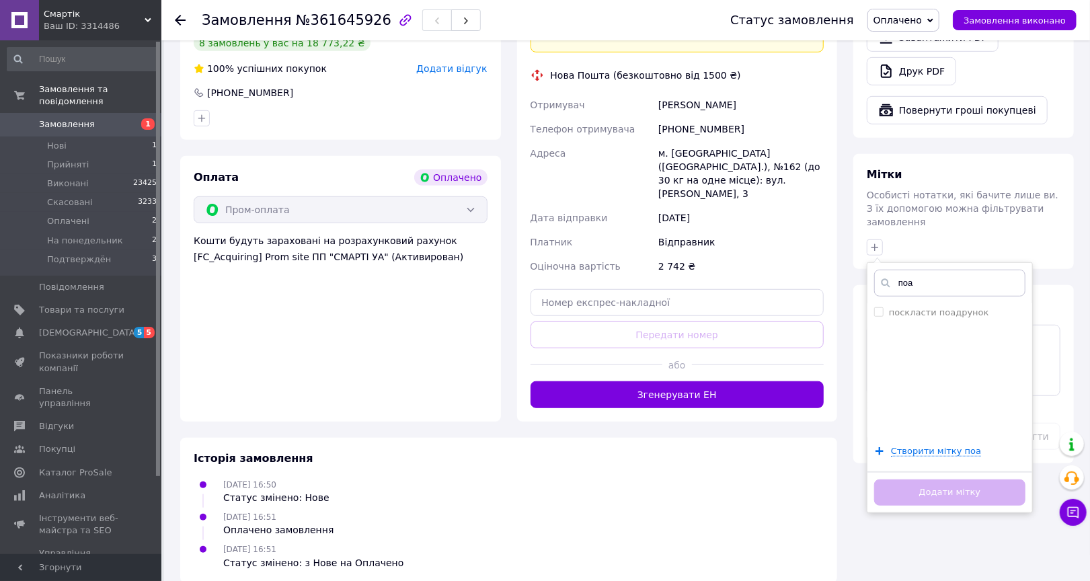
scroll to position [472, 0]
type input "п"
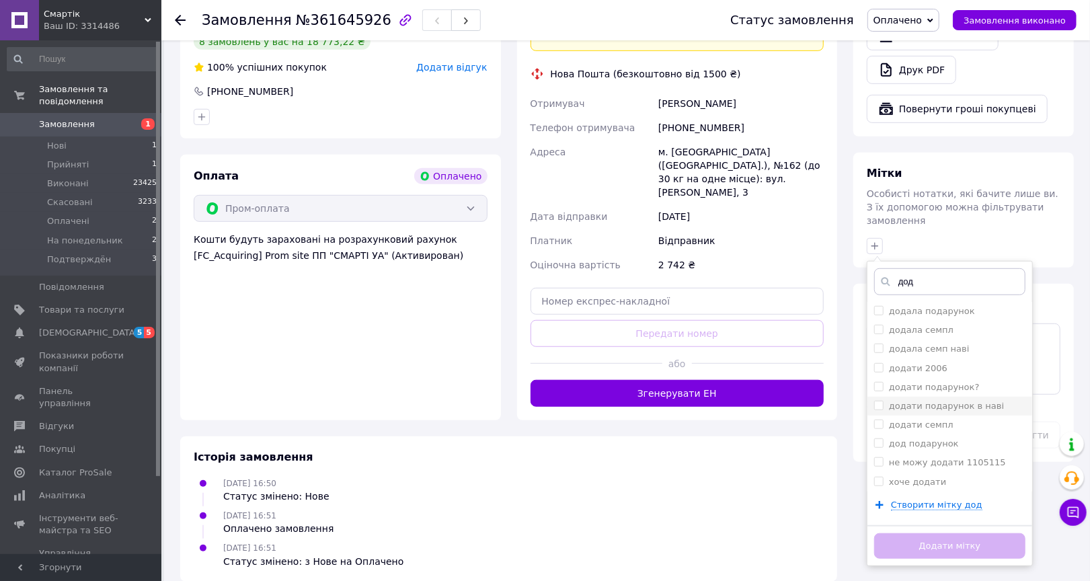
type input "дод"
click at [953, 401] on label "додати подарунок в наві" at bounding box center [946, 406] width 115 height 10
checkbox input "true"
click at [979, 533] on button "Додати мітку" at bounding box center [949, 546] width 151 height 26
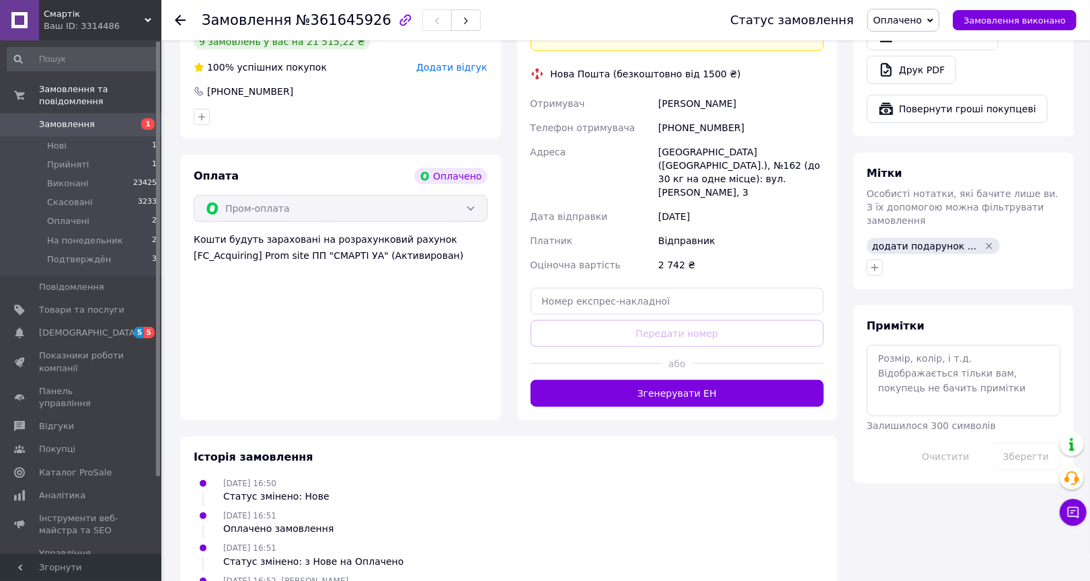
scroll to position [0, 0]
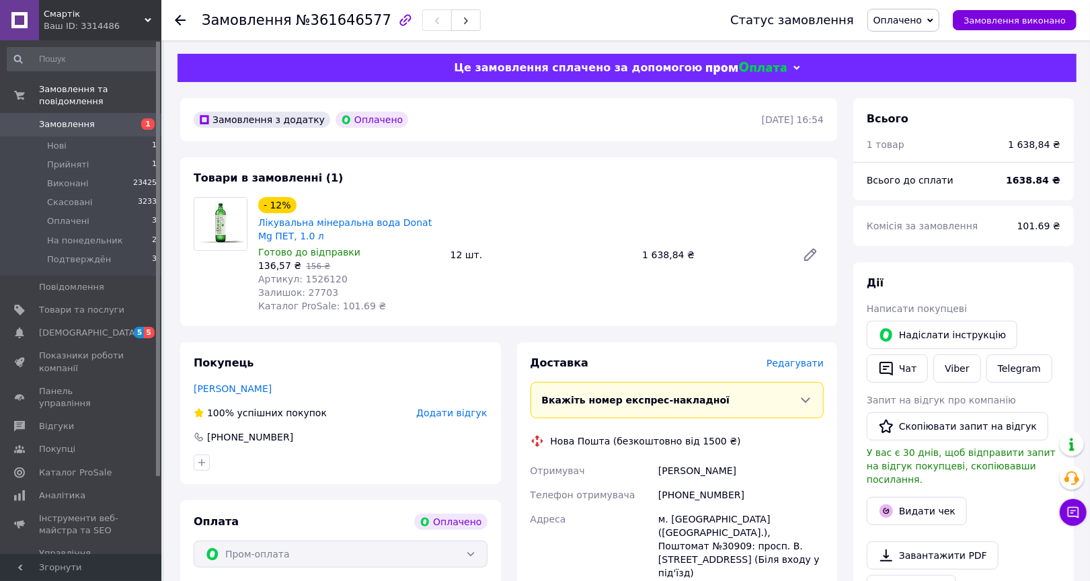
click at [715, 494] on div "+380999159409" at bounding box center [740, 495] width 171 height 24
copy div "+380999159409"
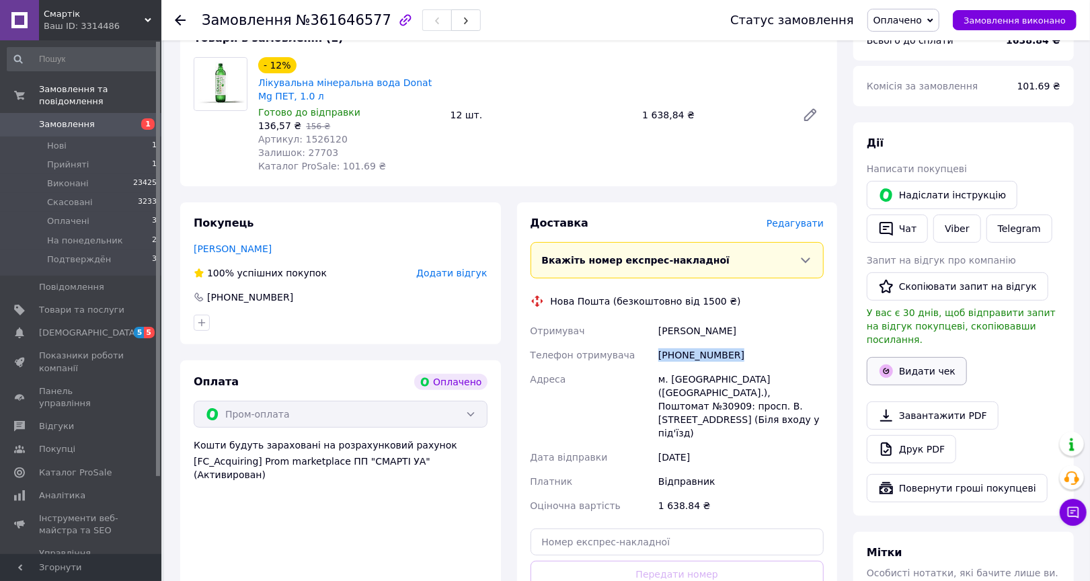
scroll to position [144, 0]
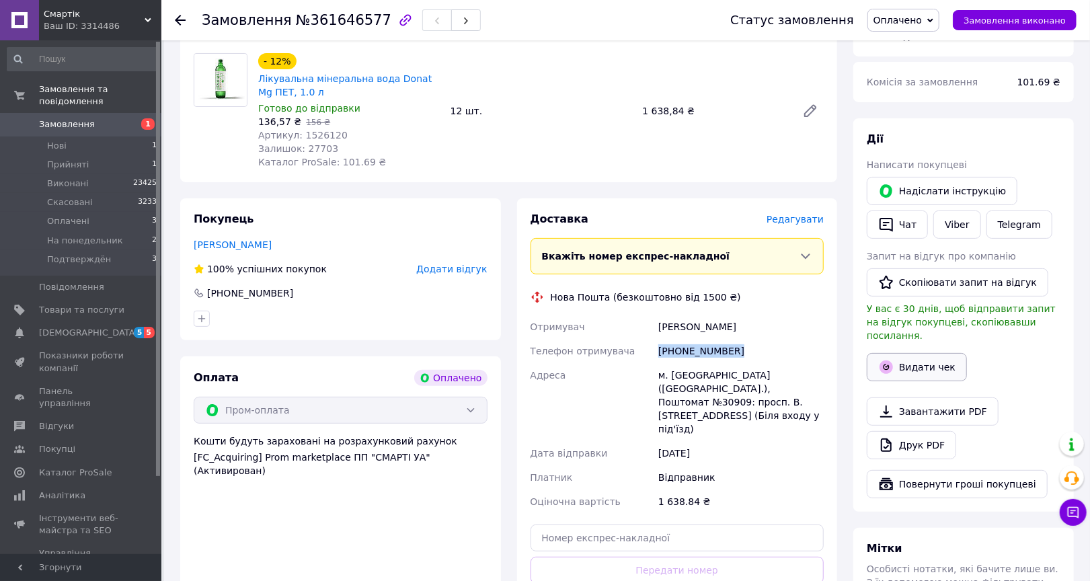
click at [916, 353] on button "Видати чек" at bounding box center [917, 367] width 100 height 28
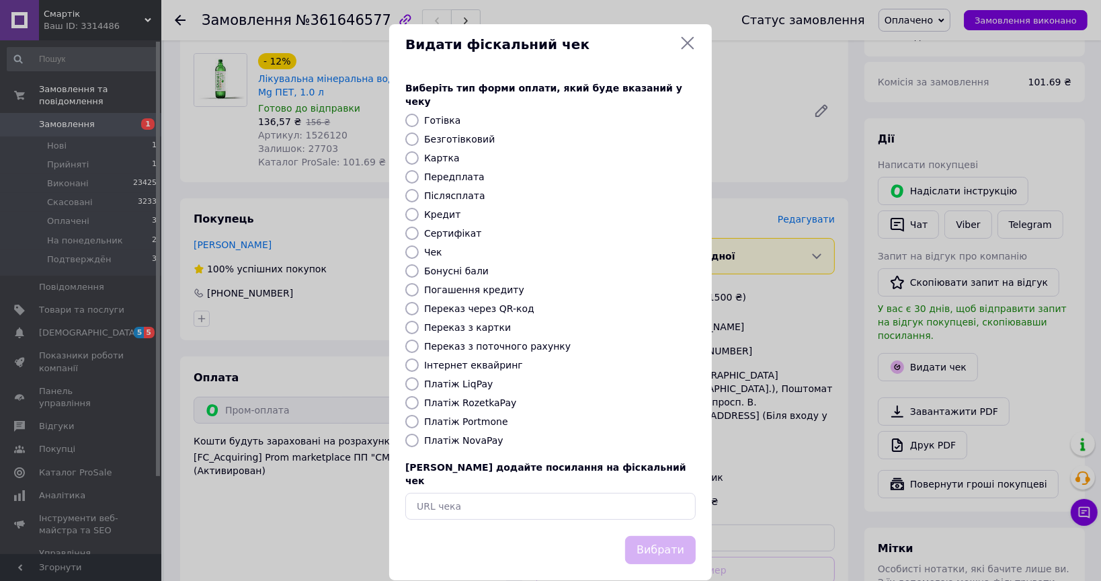
click at [484, 397] on label "Платіж RozetkaPay" at bounding box center [470, 402] width 92 height 11
click at [419, 396] on input "Платіж RozetkaPay" at bounding box center [411, 402] width 13 height 13
radio input "true"
click at [653, 536] on button "Вибрати" at bounding box center [660, 550] width 71 height 29
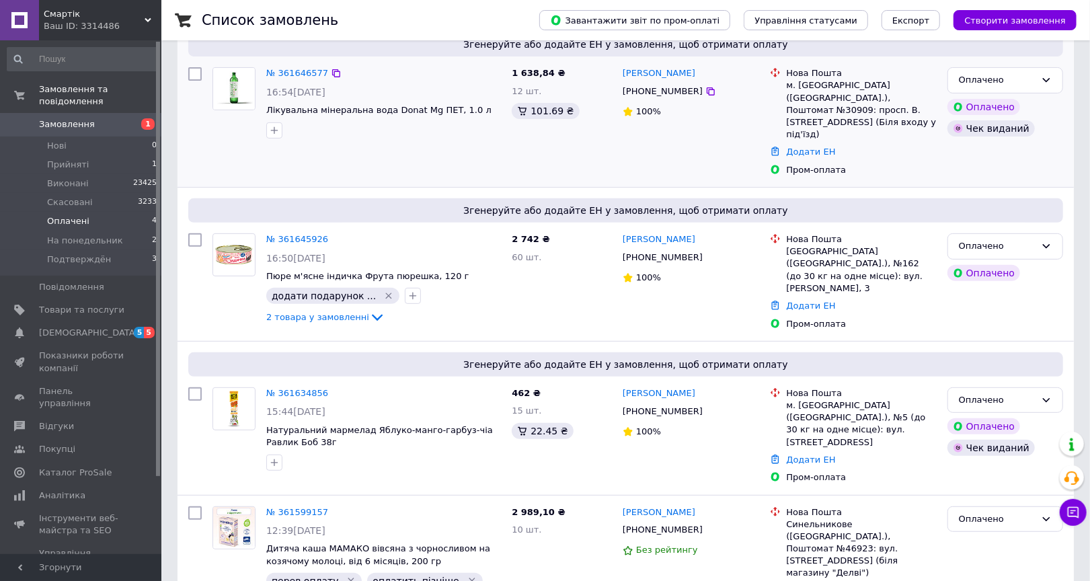
scroll to position [231, 0]
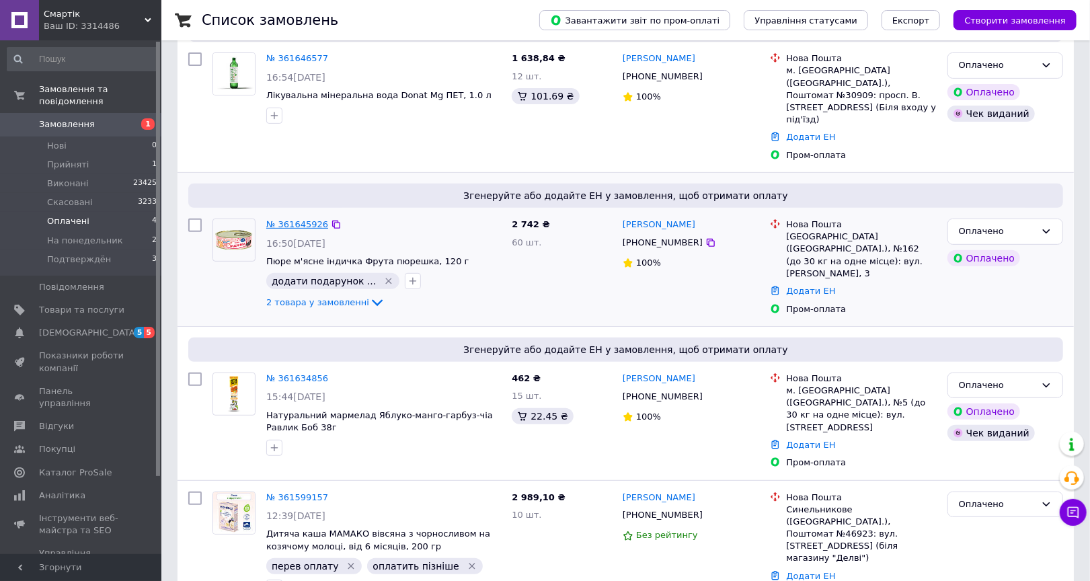
click at [288, 219] on link "№ 361645926" at bounding box center [297, 224] width 62 height 10
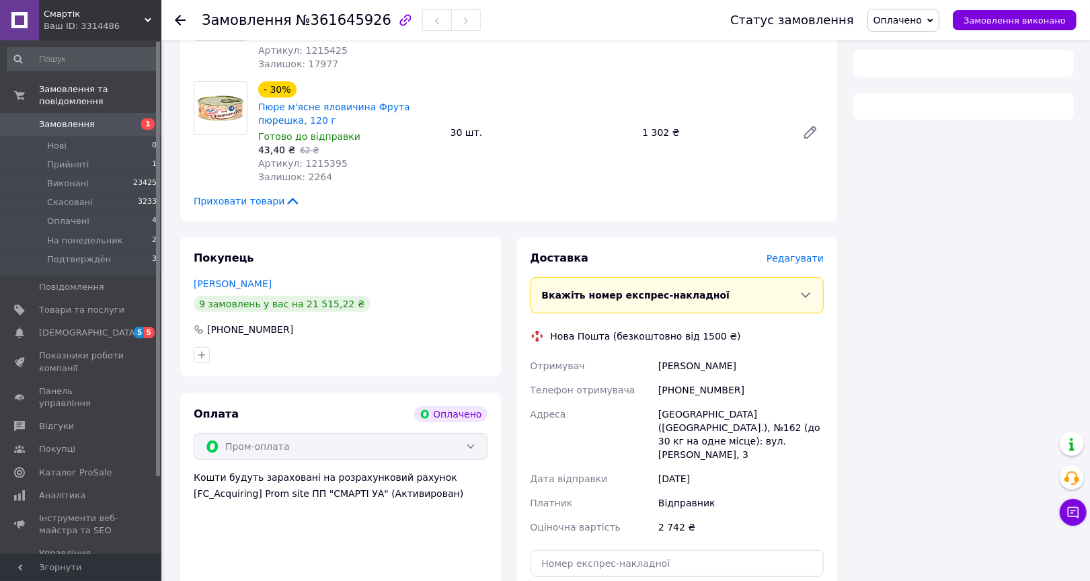
scroll to position [215, 0]
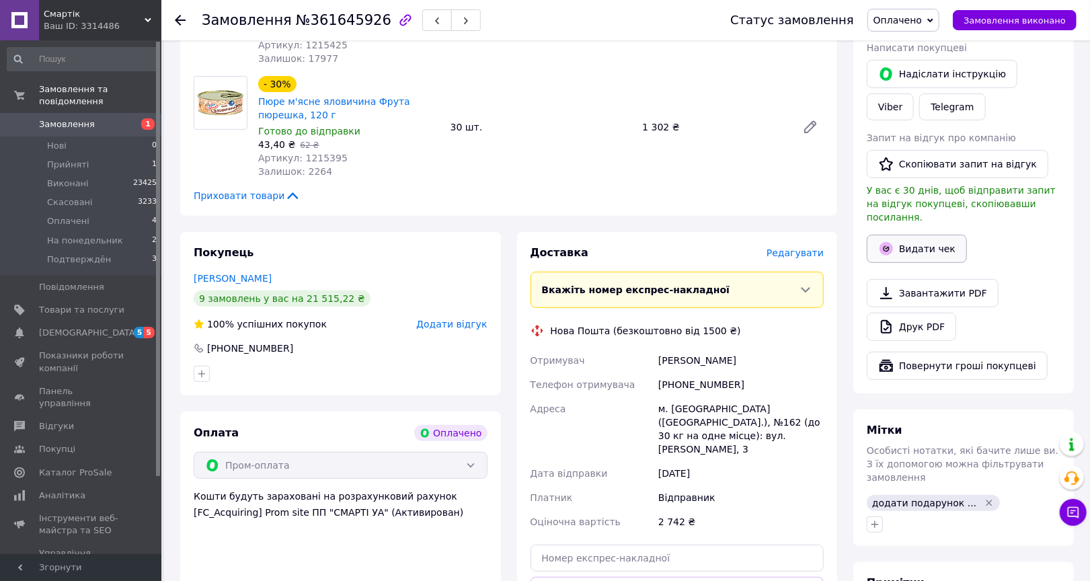
click at [909, 235] on button "Видати чек" at bounding box center [917, 249] width 100 height 28
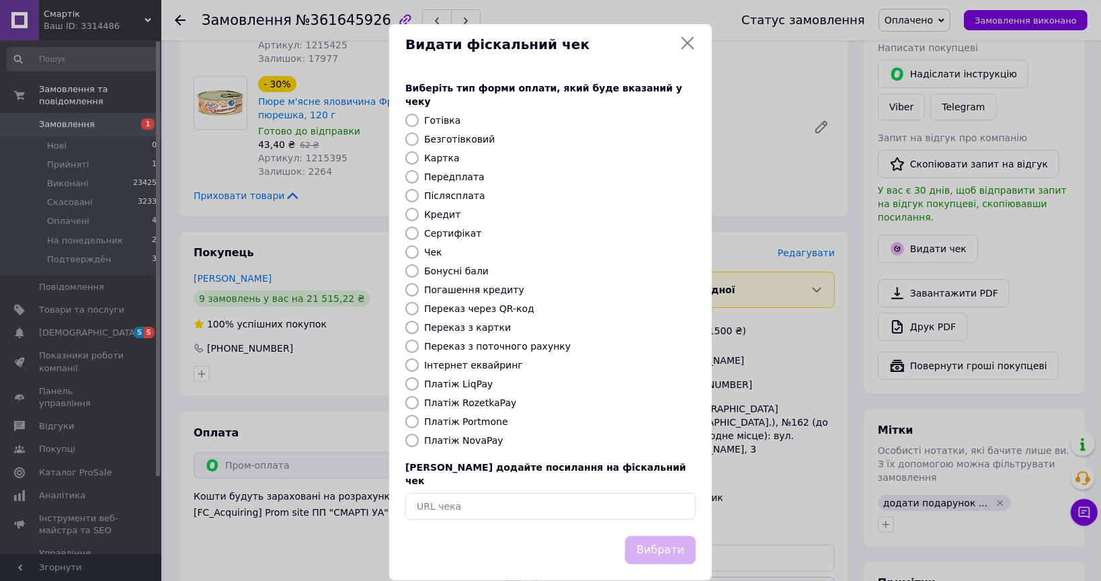
click at [493, 397] on label "Платіж RozetkaPay" at bounding box center [470, 402] width 92 height 11
click at [419, 396] on input "Платіж RozetkaPay" at bounding box center [411, 402] width 13 height 13
radio input "true"
click at [651, 536] on button "Вибрати" at bounding box center [660, 550] width 71 height 29
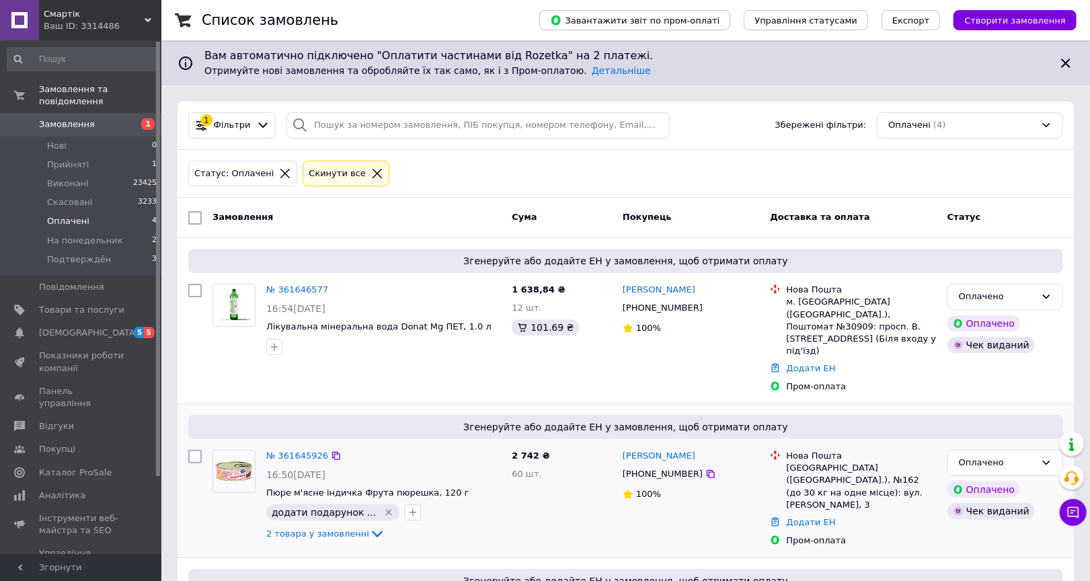
scroll to position [231, 0]
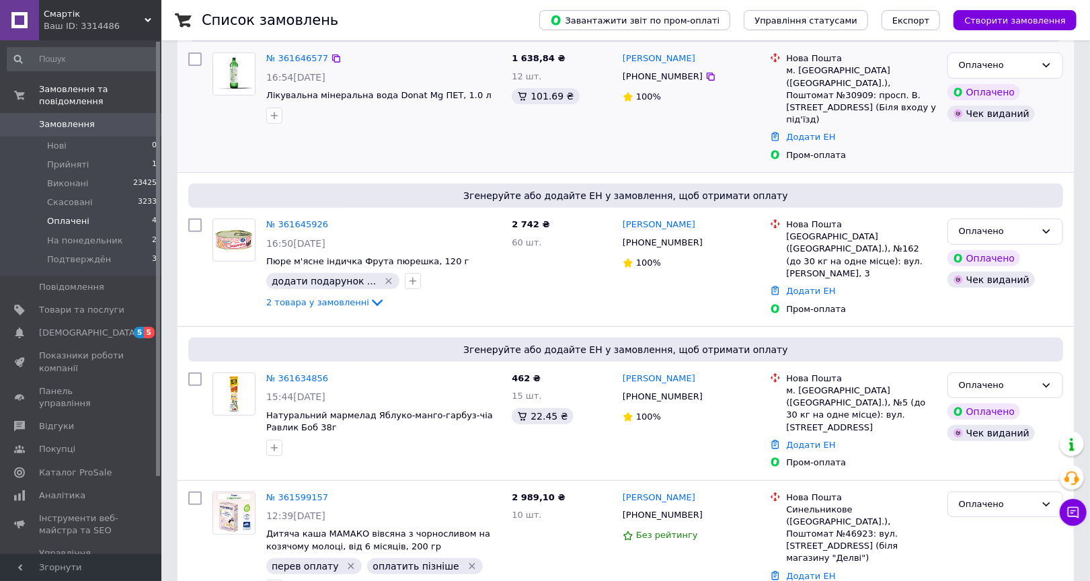
scroll to position [231, 0]
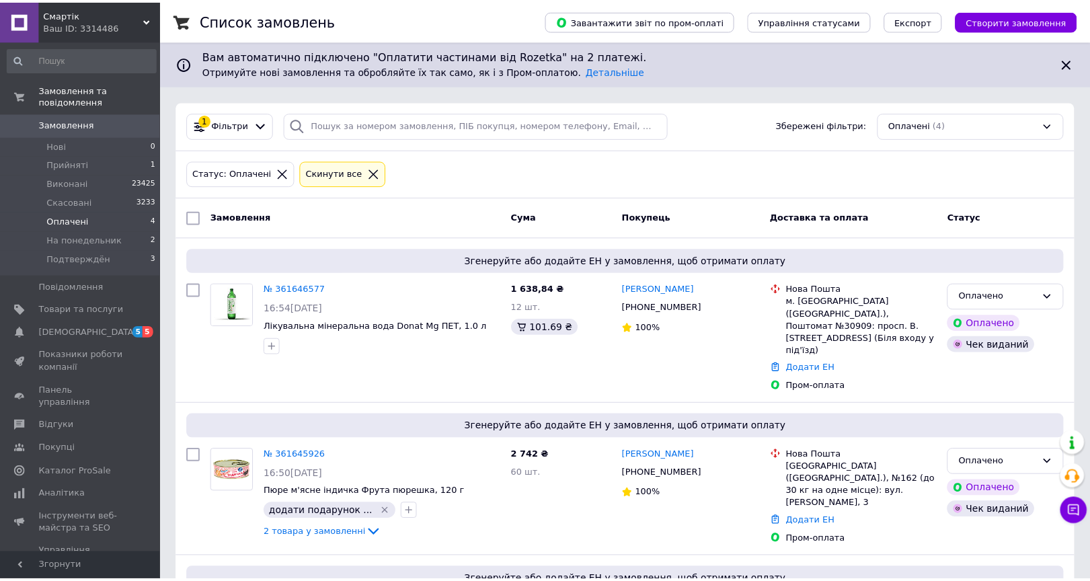
scroll to position [231, 0]
